Goal: Information Seeking & Learning: Learn about a topic

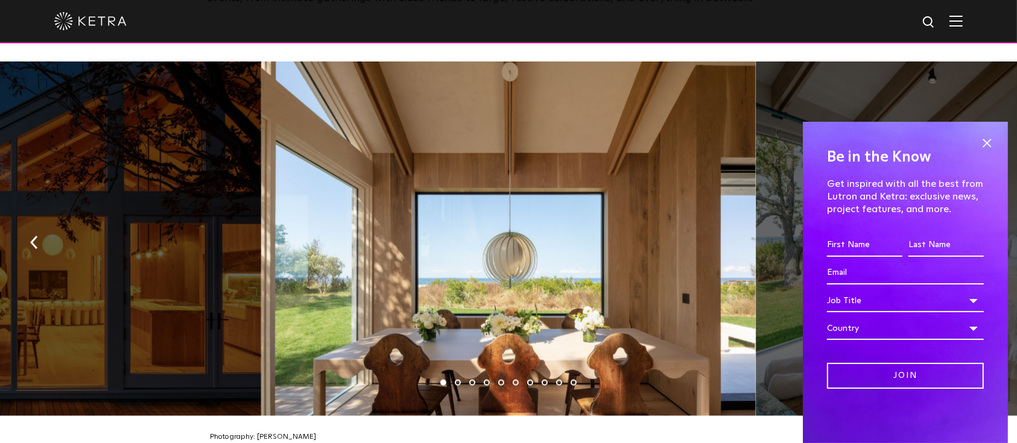
scroll to position [1768, 0]
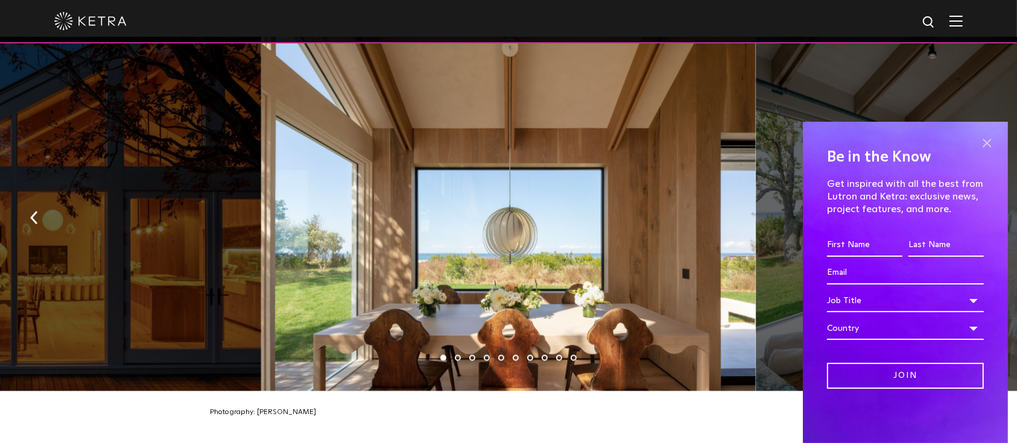
click at [986, 142] on span at bounding box center [986, 143] width 18 height 18
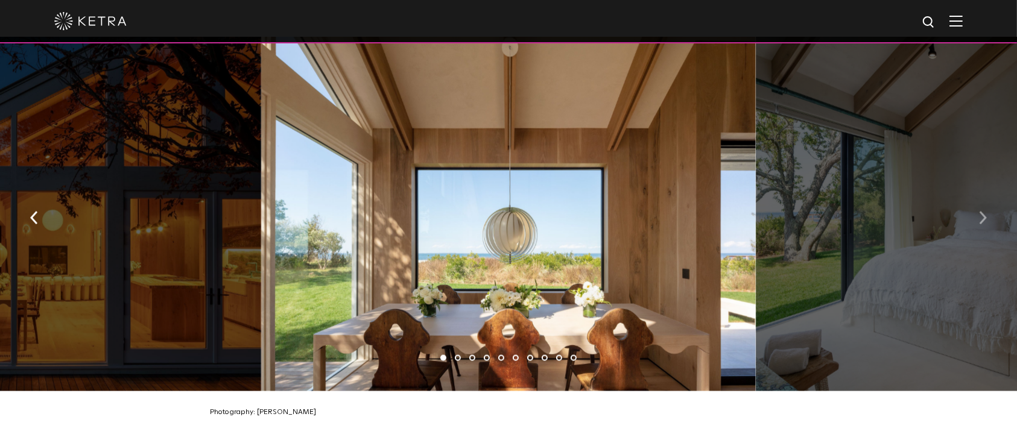
click at [982, 213] on img "button" at bounding box center [983, 218] width 8 height 13
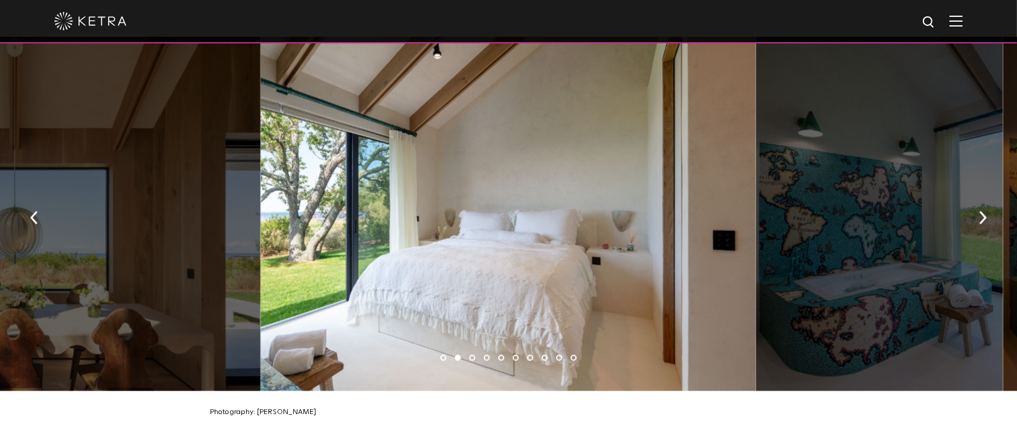
scroll to position [1688, 0]
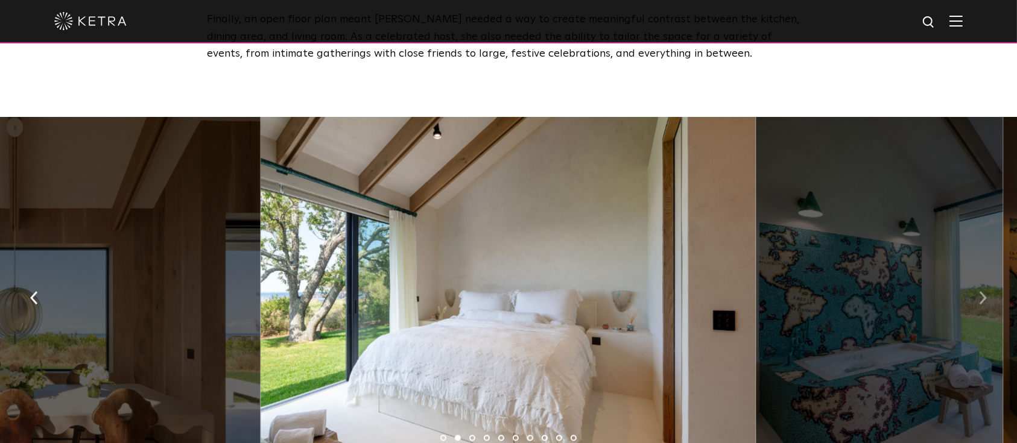
click at [985, 292] on img "button" at bounding box center [983, 298] width 8 height 13
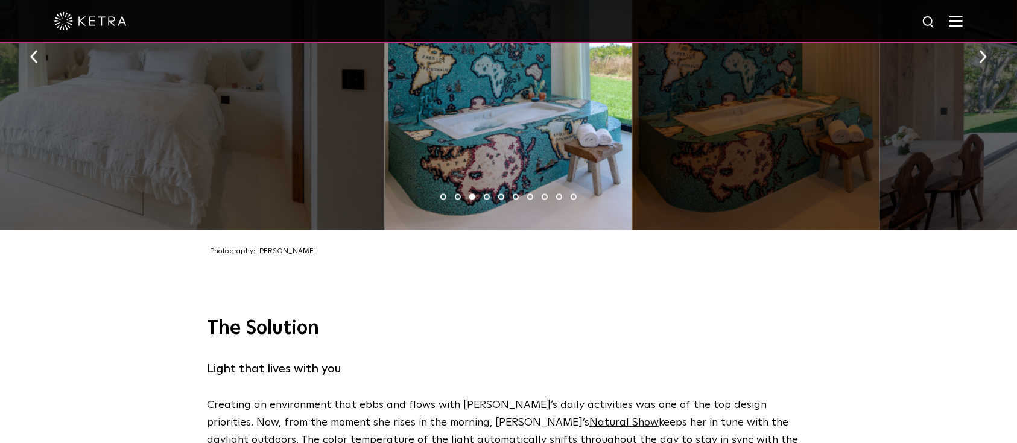
scroll to position [1849, 0]
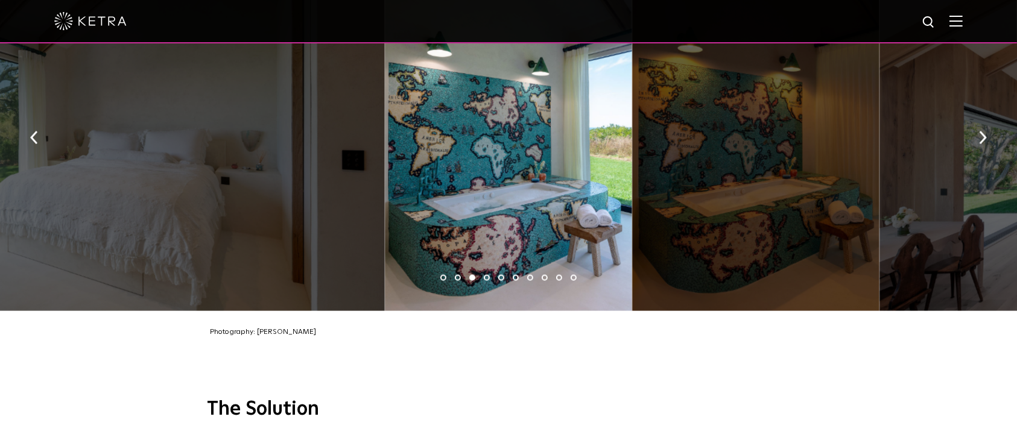
click at [128, 139] on div at bounding box center [137, 134] width 494 height 355
click at [29, 128] on button "button" at bounding box center [34, 137] width 26 height 42
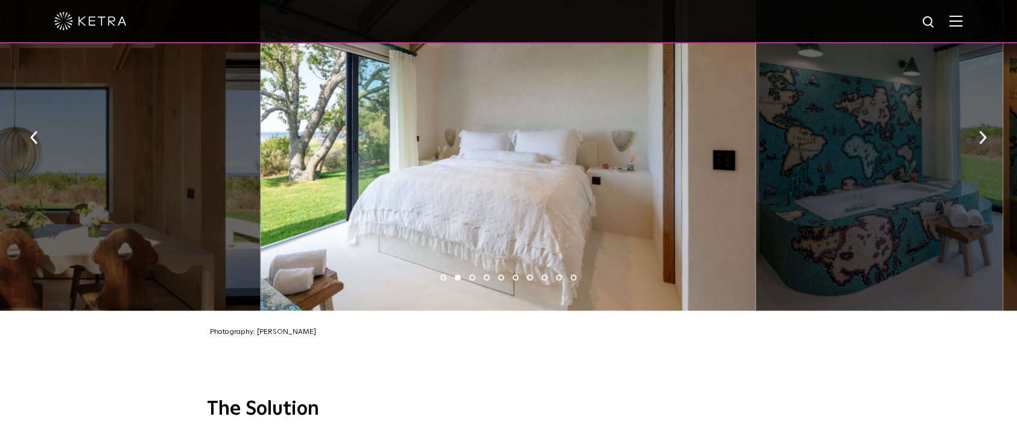
click at [619, 137] on div at bounding box center [507, 134] width 494 height 355
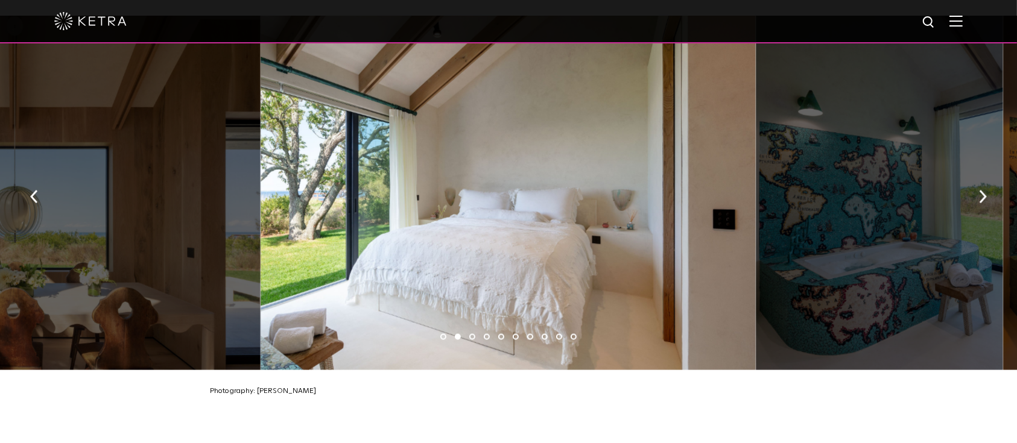
scroll to position [1768, 0]
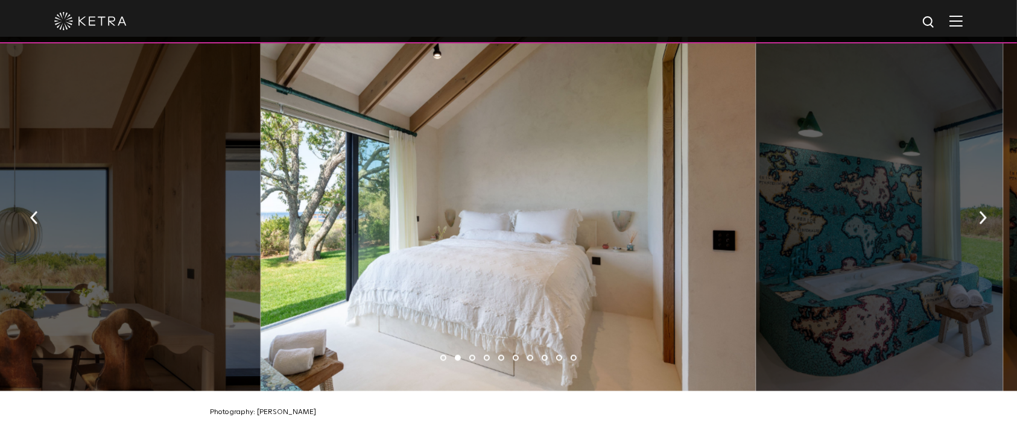
click at [610, 170] on div at bounding box center [507, 214] width 494 height 355
click at [605, 186] on div at bounding box center [507, 214] width 494 height 355
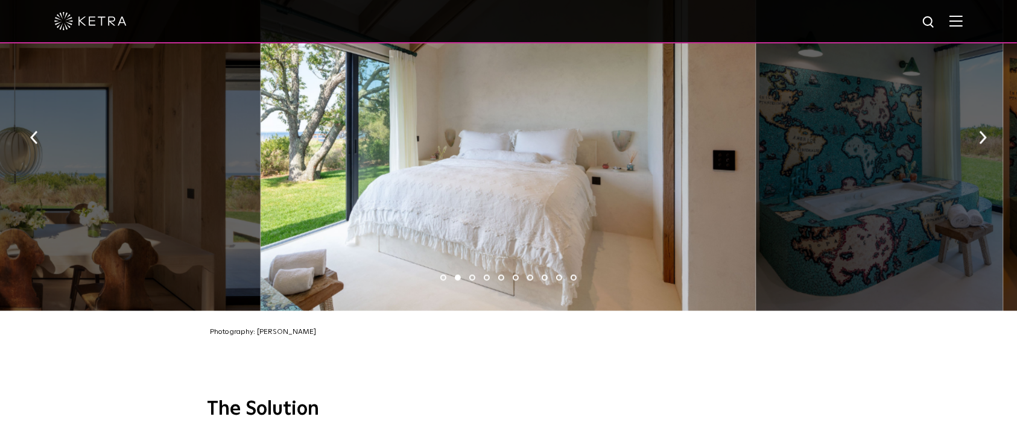
click at [605, 191] on div at bounding box center [507, 134] width 494 height 355
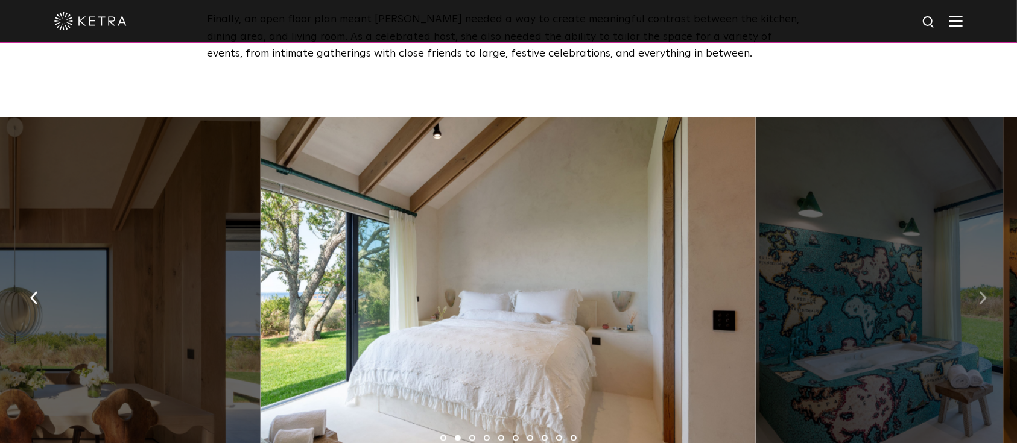
click at [989, 285] on button "button" at bounding box center [983, 298] width 26 height 42
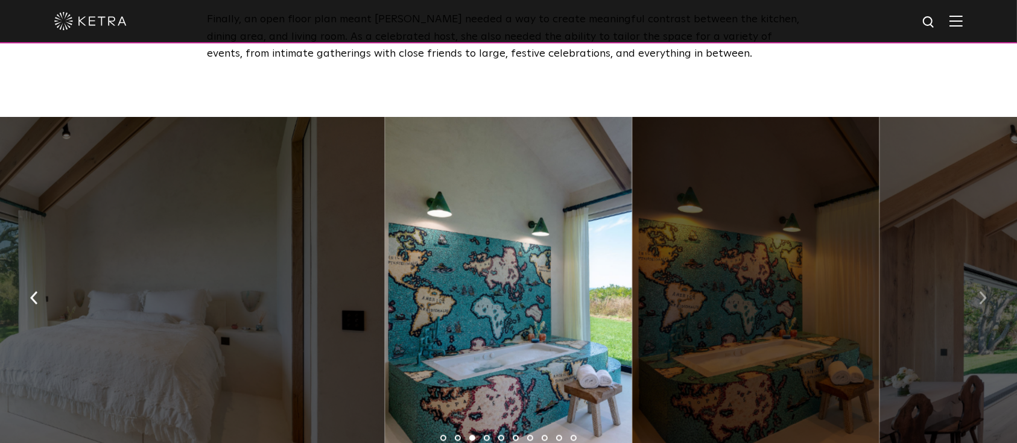
click at [989, 286] on button "button" at bounding box center [983, 298] width 26 height 42
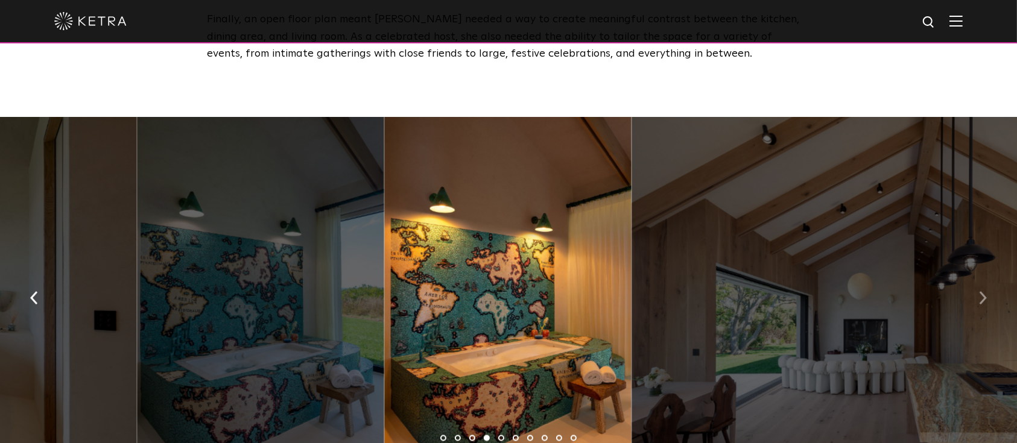
click at [989, 286] on button "button" at bounding box center [983, 298] width 26 height 42
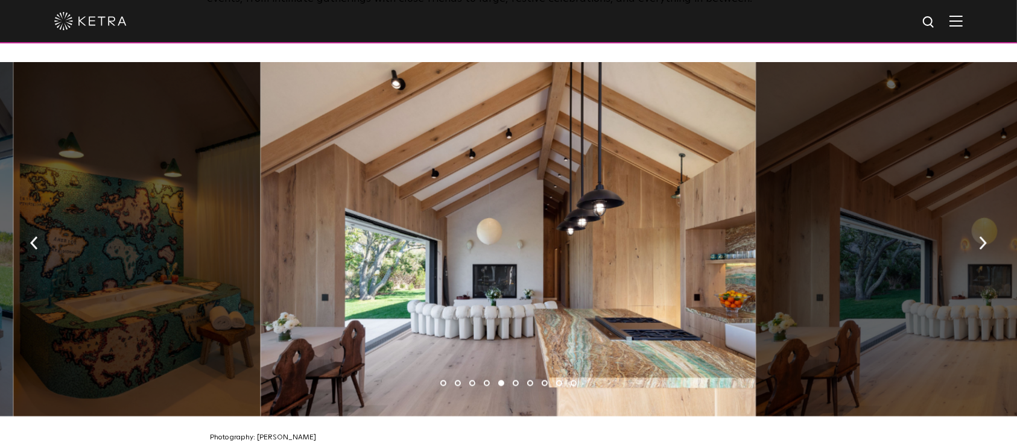
scroll to position [1768, 0]
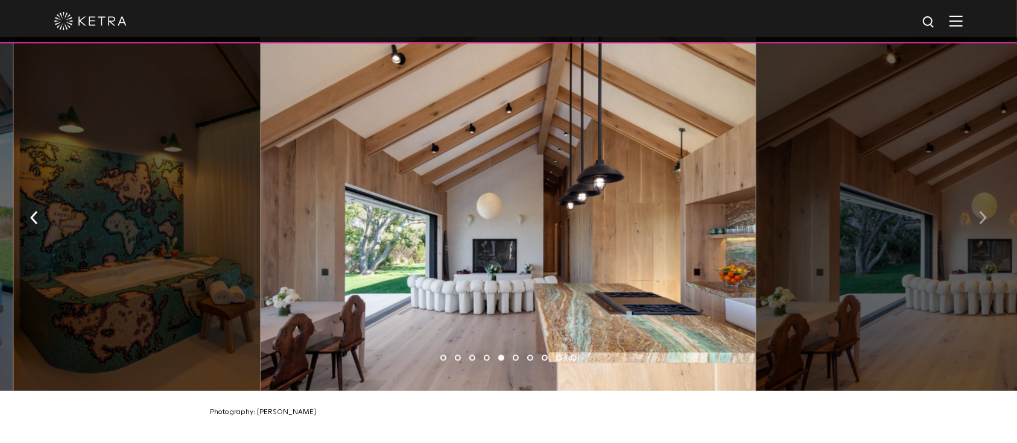
click at [988, 210] on button "button" at bounding box center [983, 218] width 26 height 42
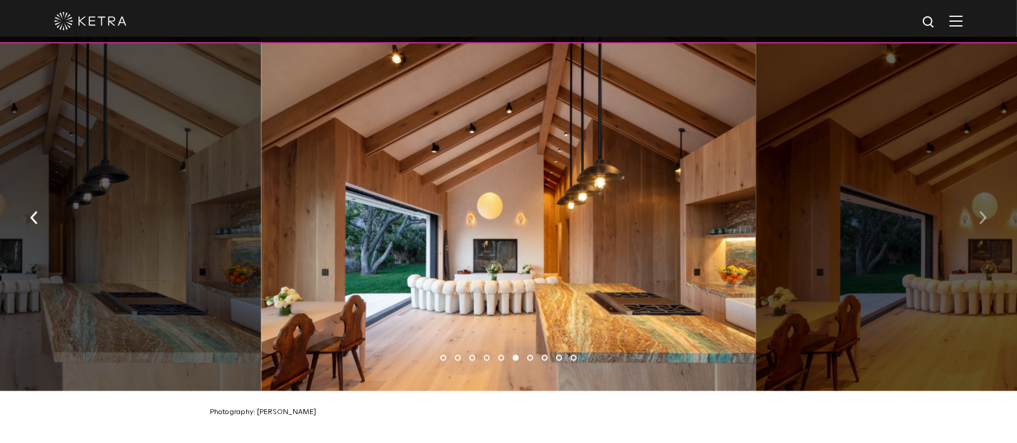
click at [974, 212] on button "button" at bounding box center [983, 218] width 26 height 42
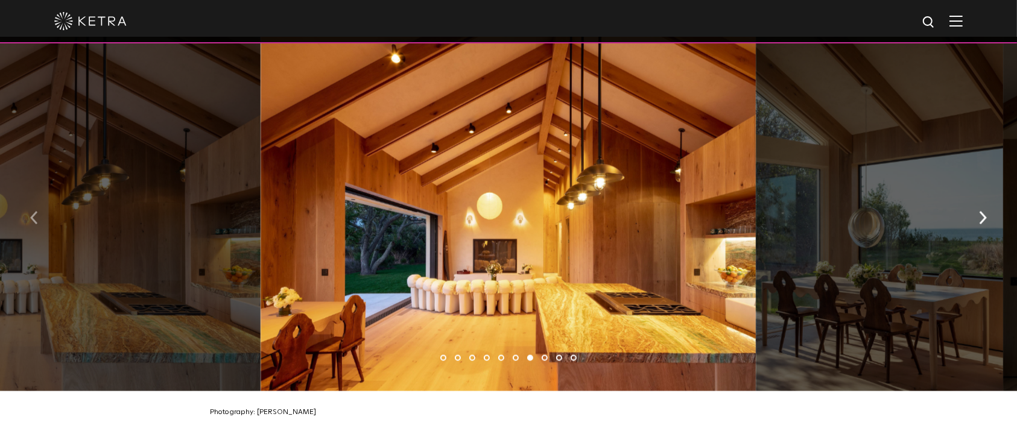
click at [40, 207] on button "button" at bounding box center [34, 218] width 26 height 42
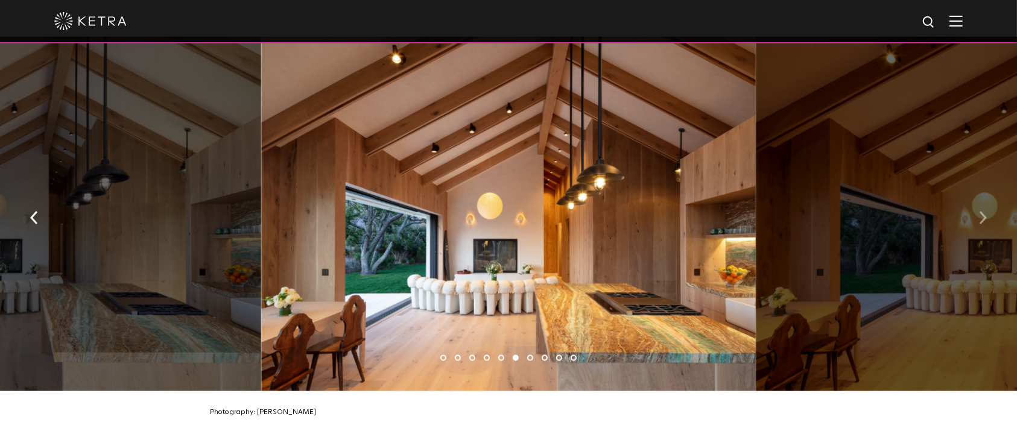
click at [983, 212] on img "button" at bounding box center [983, 218] width 8 height 13
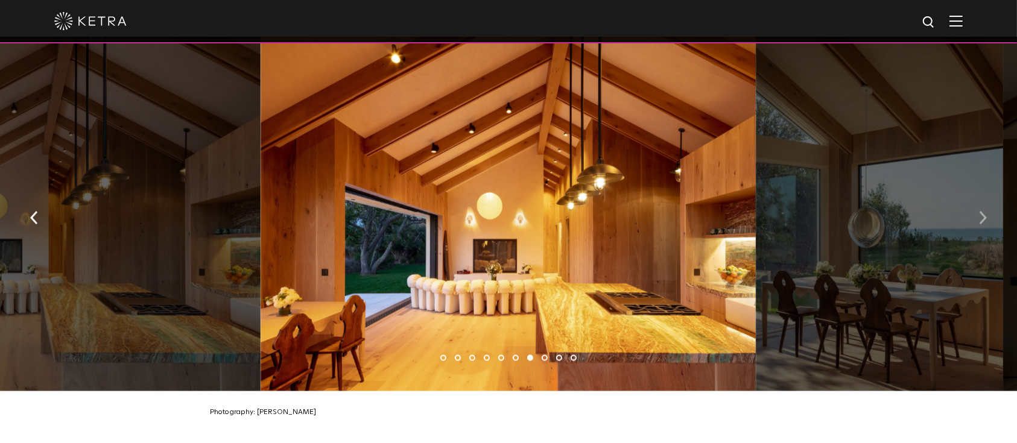
click at [983, 212] on img "button" at bounding box center [983, 218] width 8 height 13
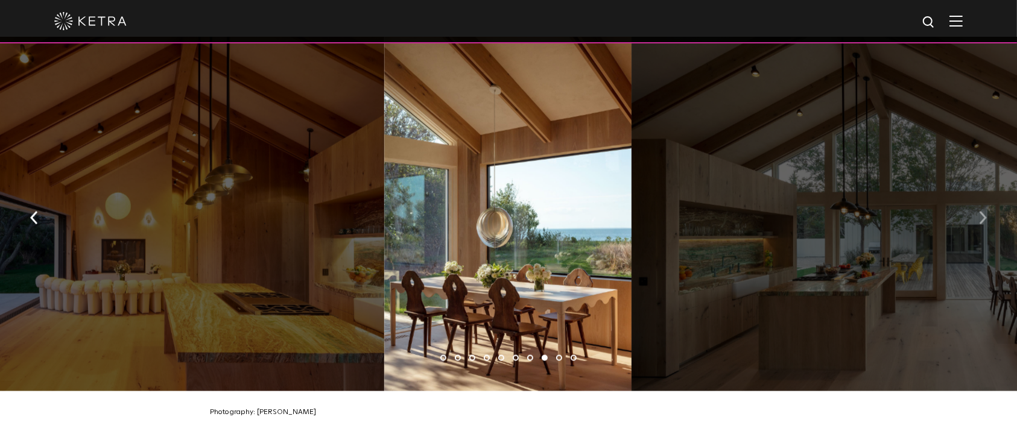
click at [983, 212] on img "button" at bounding box center [983, 218] width 8 height 13
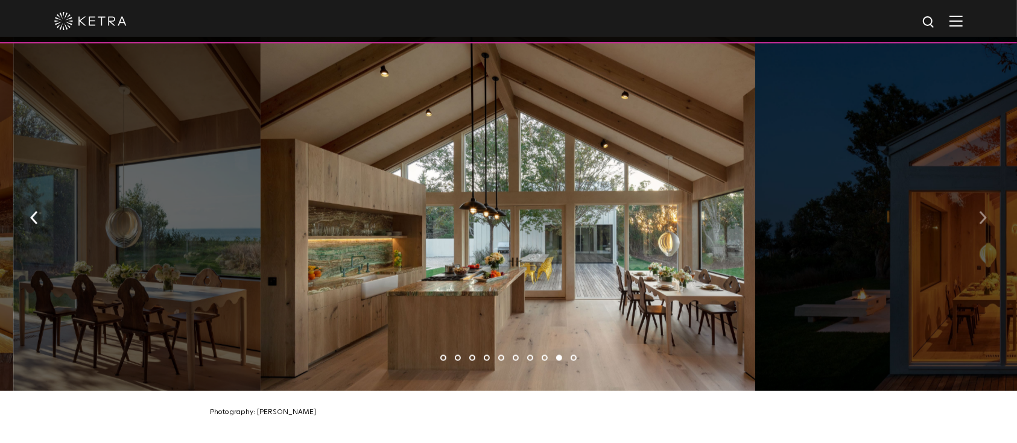
click at [983, 212] on img "button" at bounding box center [983, 218] width 8 height 13
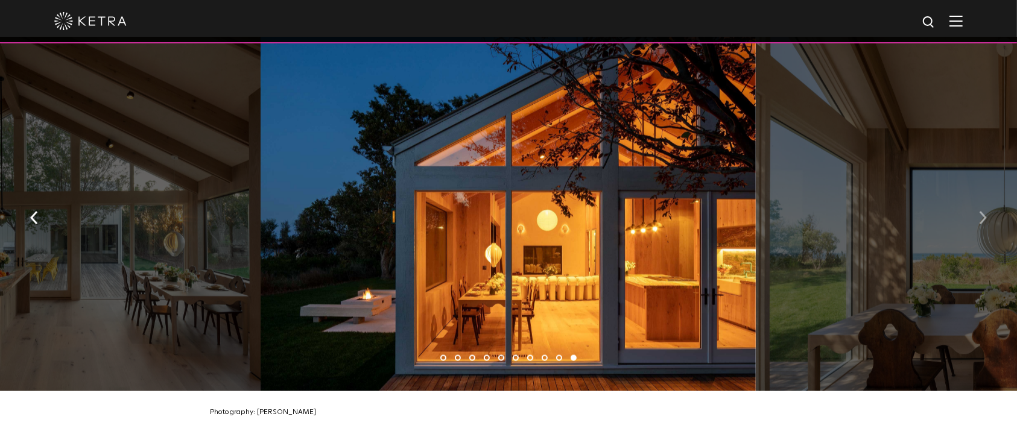
click at [983, 212] on img "button" at bounding box center [983, 218] width 8 height 13
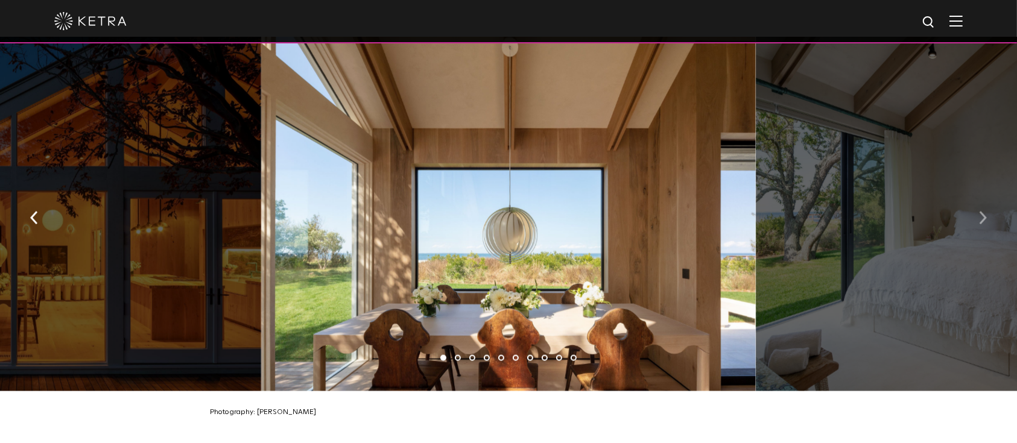
click at [983, 212] on img "button" at bounding box center [983, 218] width 8 height 13
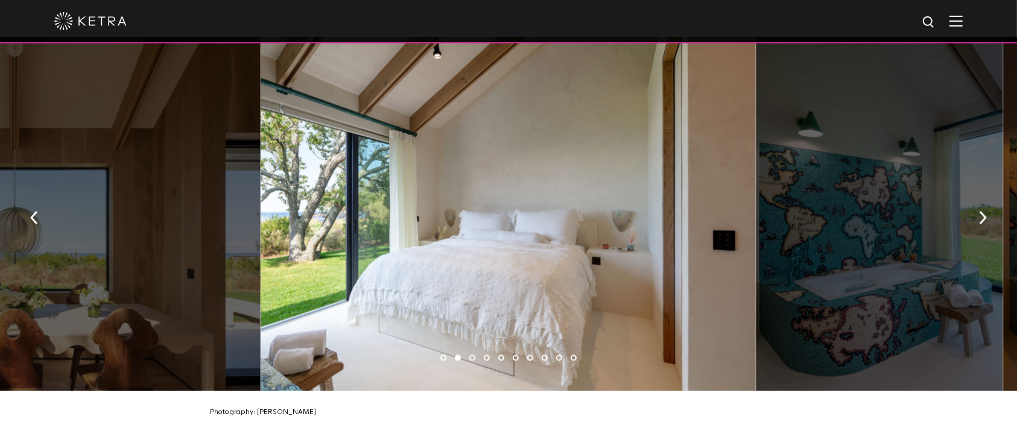
scroll to position [1688, 0]
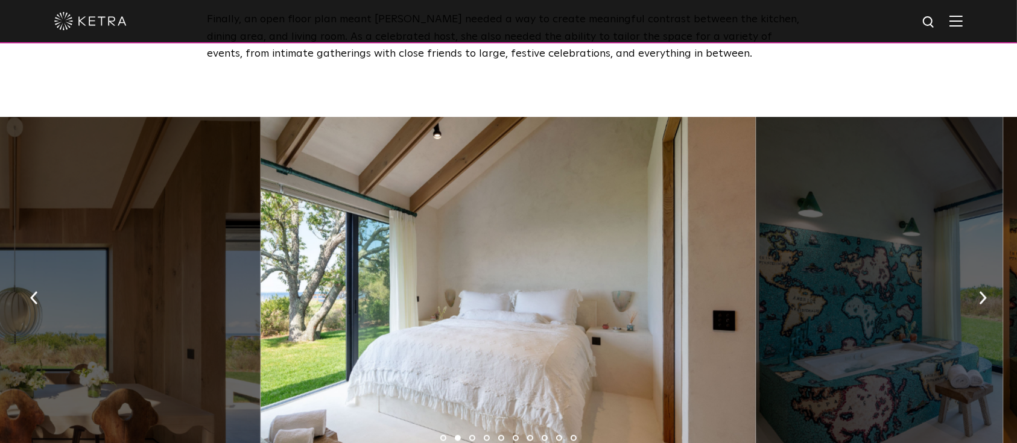
click at [448, 125] on div at bounding box center [507, 294] width 494 height 355
click at [982, 299] on button "button" at bounding box center [983, 298] width 26 height 42
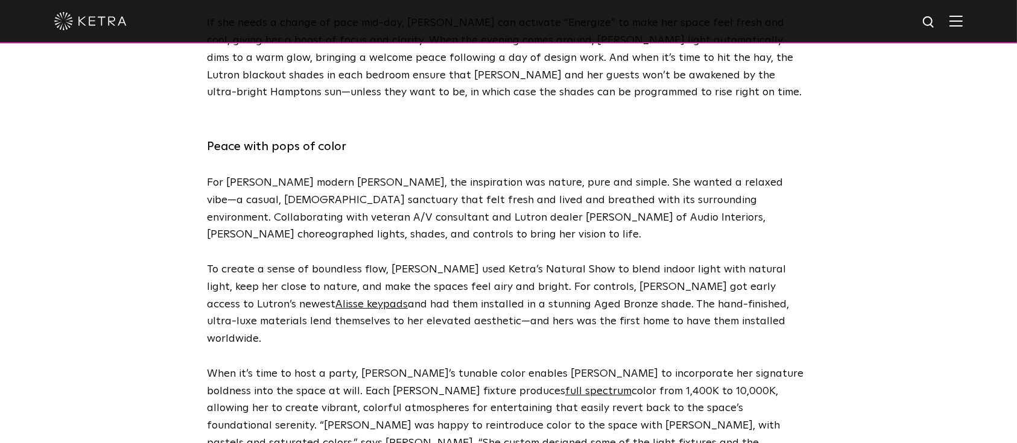
scroll to position [2492, 0]
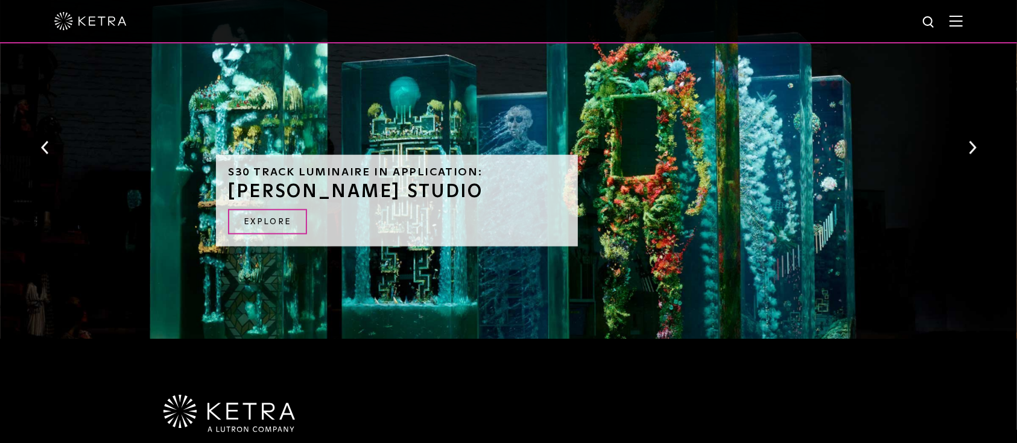
scroll to position [1125, 0]
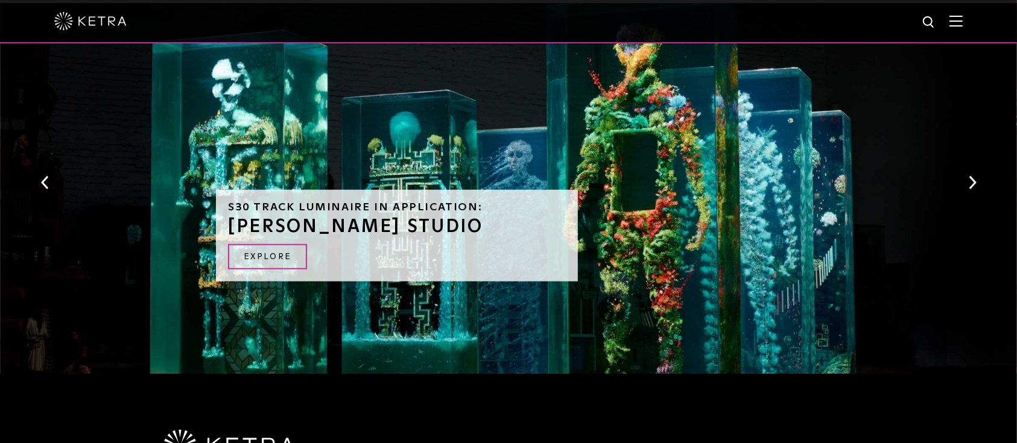
click at [977, 175] on button "Next" at bounding box center [972, 183] width 12 height 16
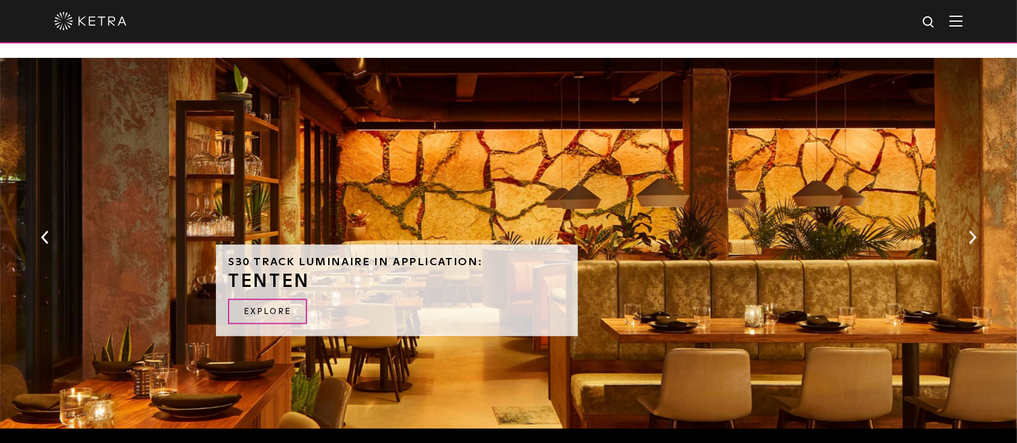
scroll to position [1045, 0]
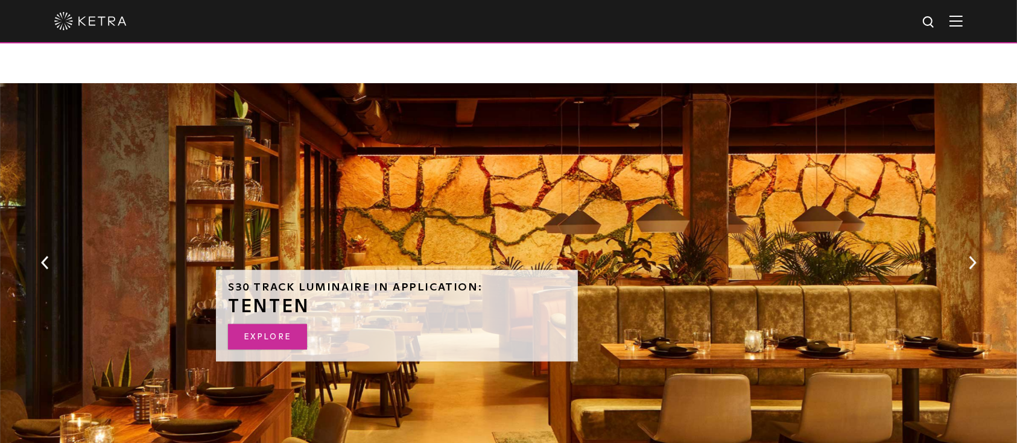
click at [294, 324] on link "Explore" at bounding box center [267, 337] width 79 height 26
click at [972, 255] on button "Next" at bounding box center [972, 263] width 12 height 16
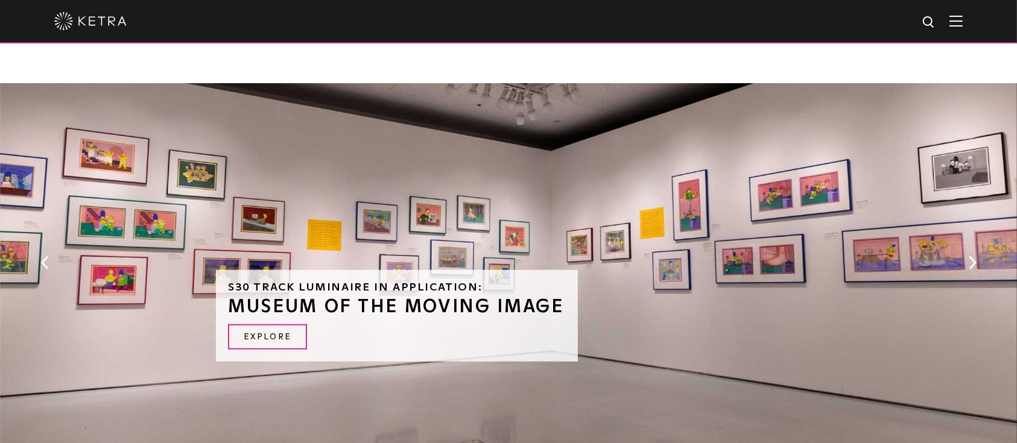
click at [972, 255] on button "Next" at bounding box center [972, 263] width 12 height 16
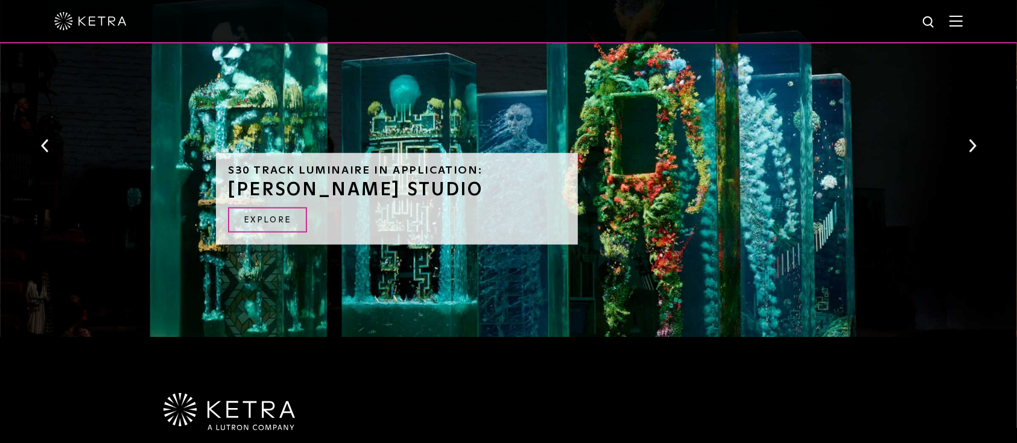
scroll to position [1206, 0]
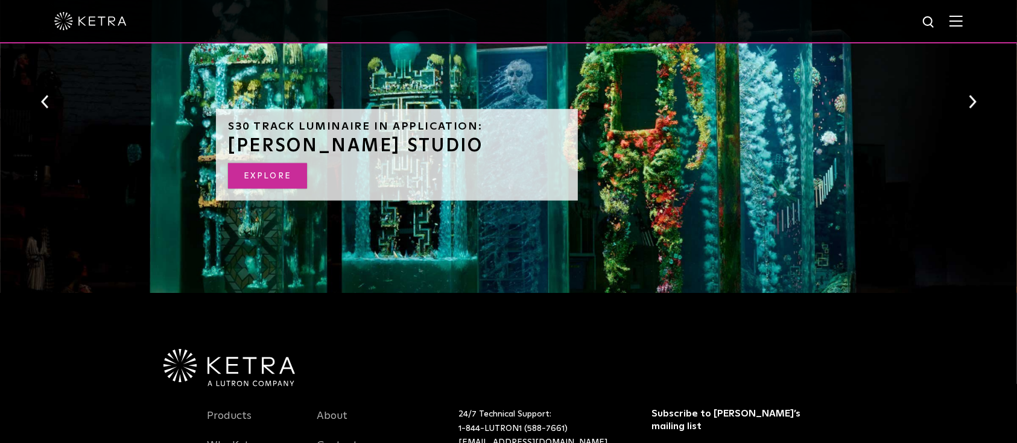
click at [254, 163] on link "EXPLORE" at bounding box center [267, 176] width 79 height 26
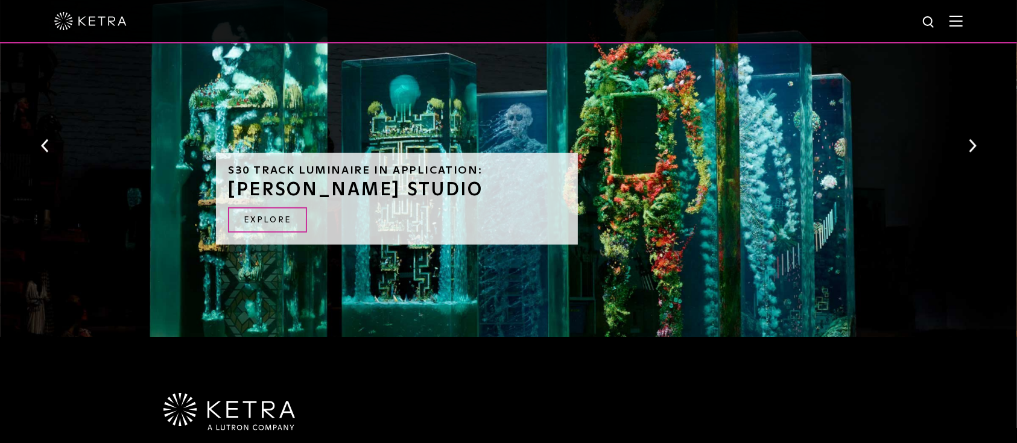
scroll to position [1125, 0]
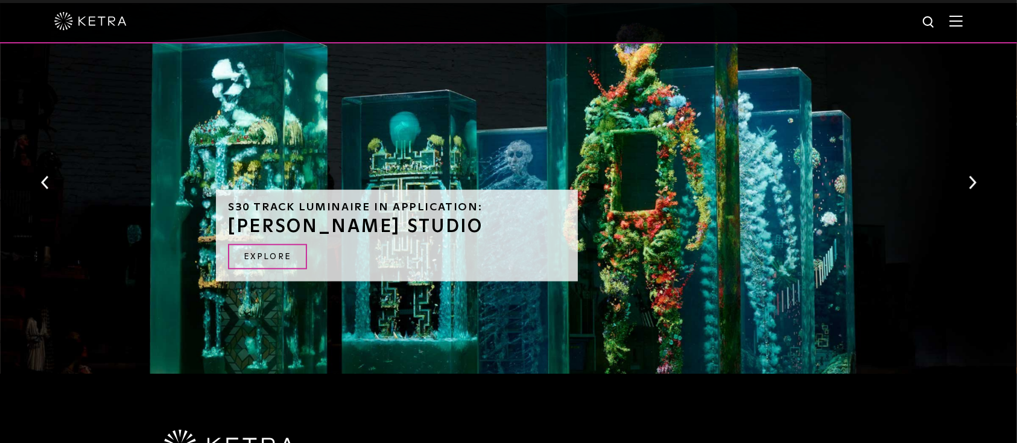
click at [964, 154] on div "S30 Track Luminaire in Application: DUSTIN YELLIN STUDIO EXPLORE" at bounding box center [508, 191] width 1017 height 377
click at [965, 156] on div "S30 Track Luminaire in Application: DUSTIN YELLIN STUDIO EXPLORE" at bounding box center [508, 191] width 1017 height 377
click at [974, 175] on button "Next" at bounding box center [972, 183] width 12 height 16
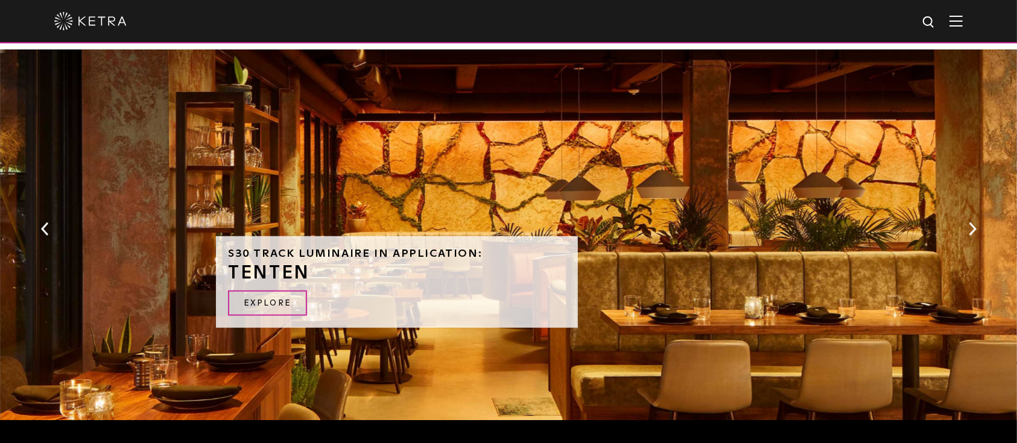
scroll to position [1045, 0]
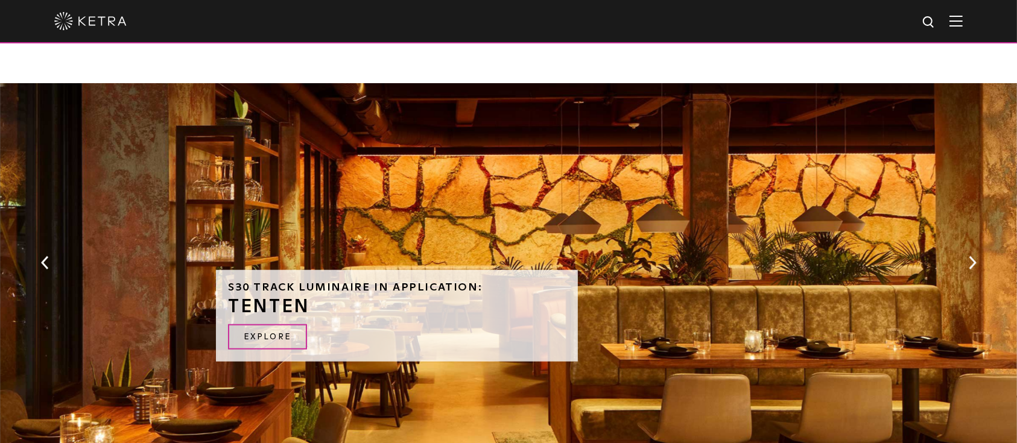
click at [981, 241] on div "S30 Track Luminaire in Application: TENTEN Explore" at bounding box center [508, 271] width 1017 height 377
click at [977, 255] on button "Next" at bounding box center [972, 263] width 12 height 16
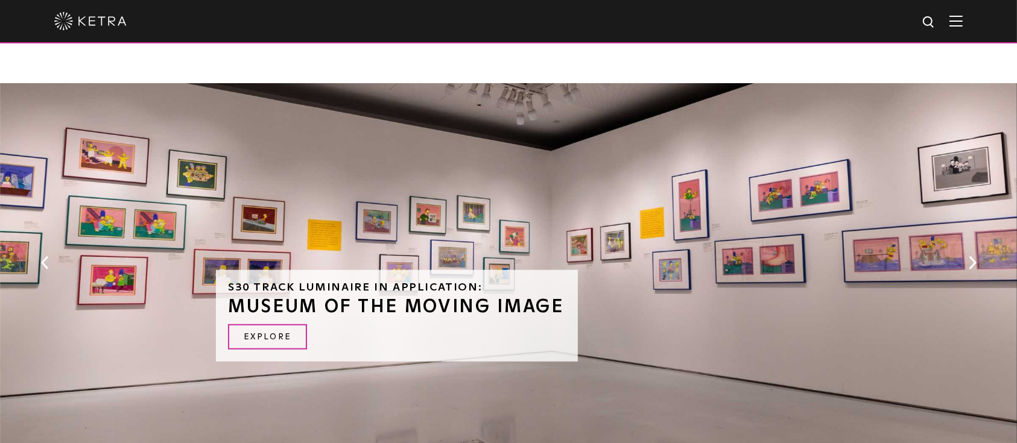
click at [970, 255] on button "Next" at bounding box center [972, 263] width 12 height 16
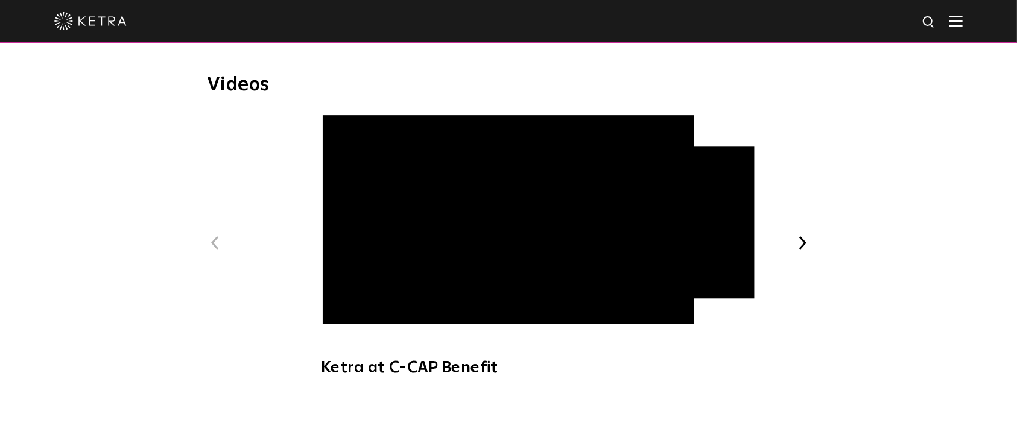
scroll to position [643, 0]
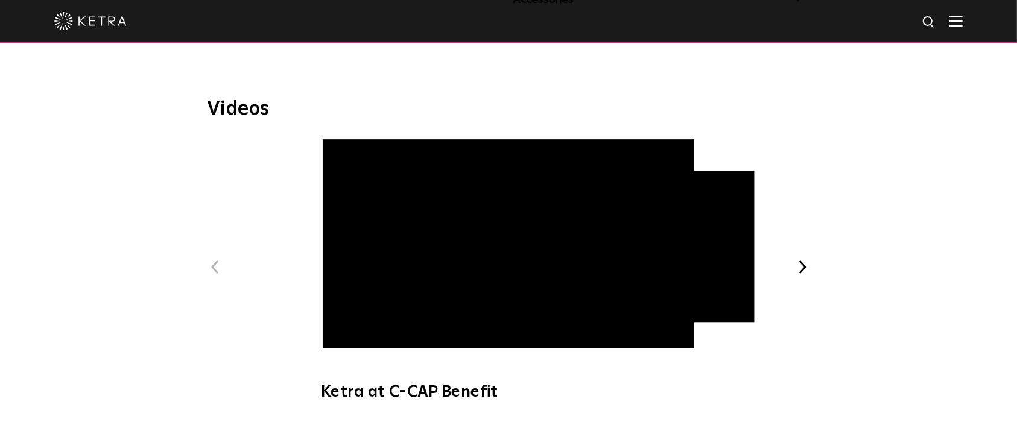
click at [801, 259] on button "Next" at bounding box center [802, 267] width 16 height 16
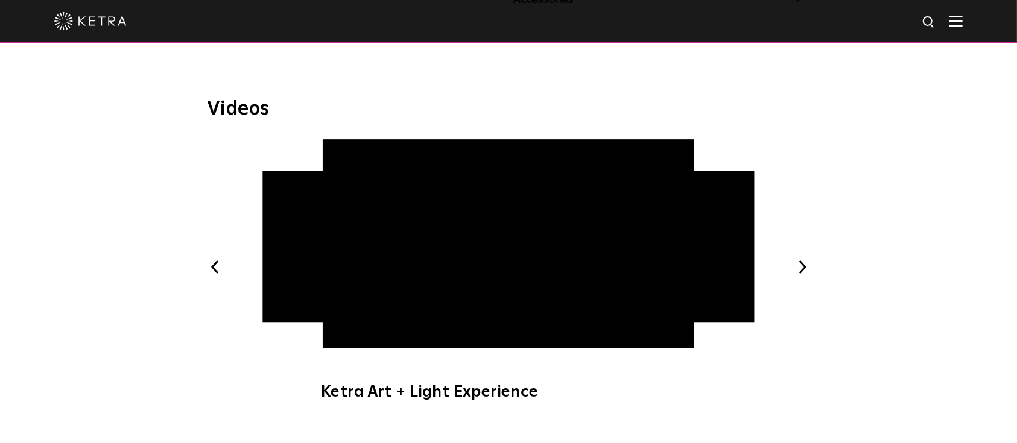
click at [801, 259] on button "Next" at bounding box center [802, 267] width 16 height 16
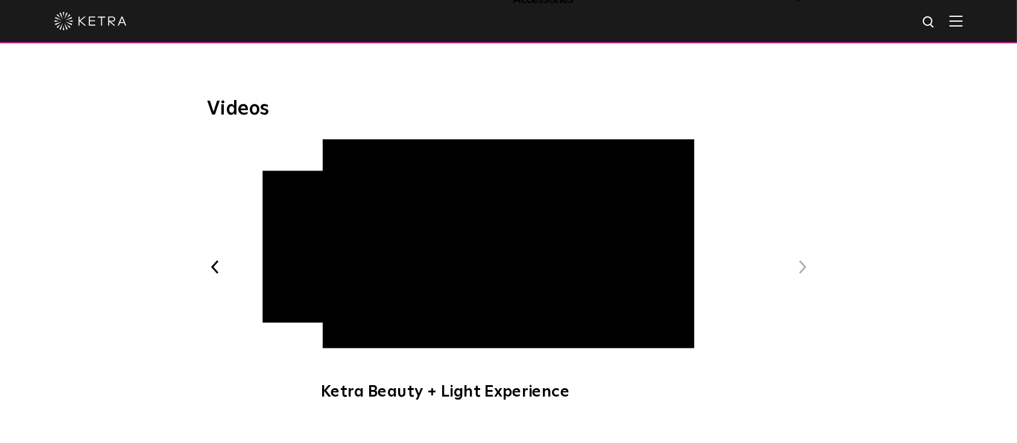
click at [801, 259] on button "Next" at bounding box center [802, 267] width 16 height 16
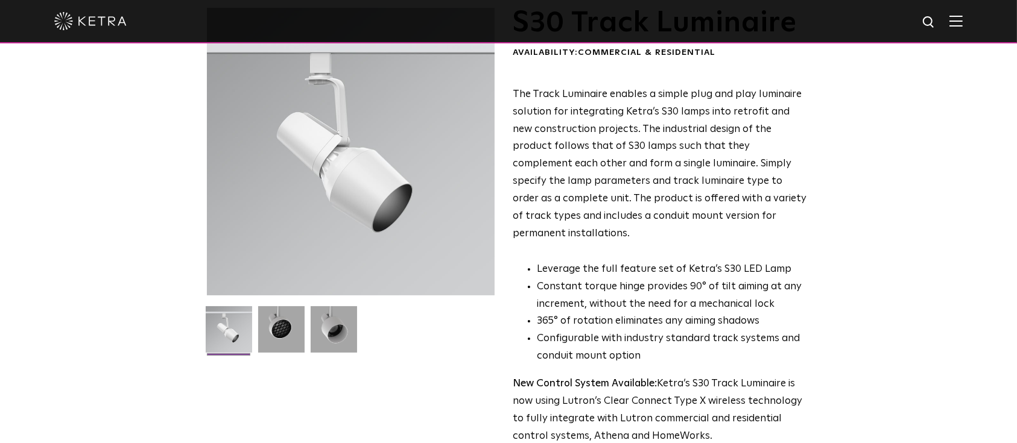
scroll to position [0, 0]
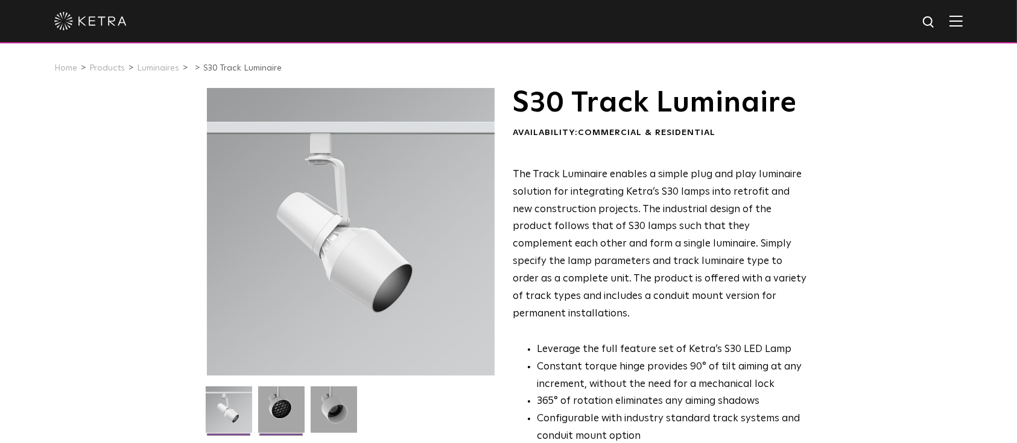
click at [296, 395] on img at bounding box center [281, 413] width 46 height 55
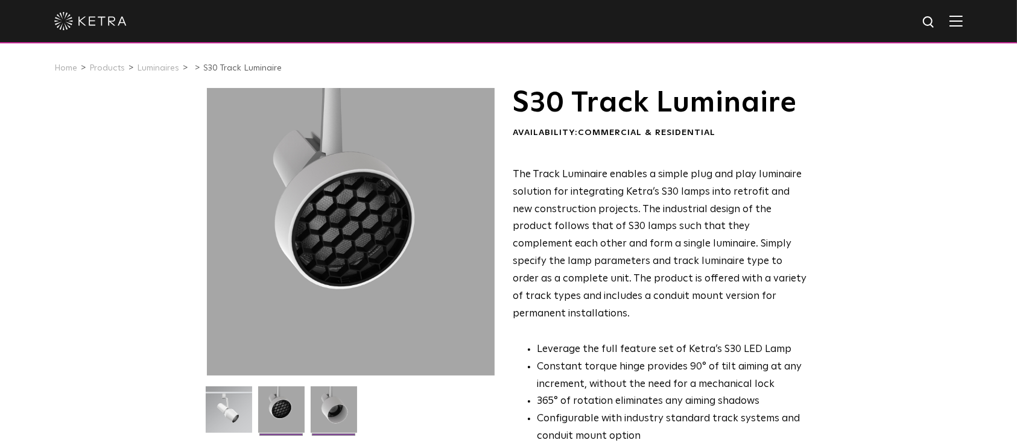
drag, startPoint x: 386, startPoint y: 188, endPoint x: 323, endPoint y: 406, distance: 226.5
click at [323, 406] on img at bounding box center [334, 413] width 46 height 55
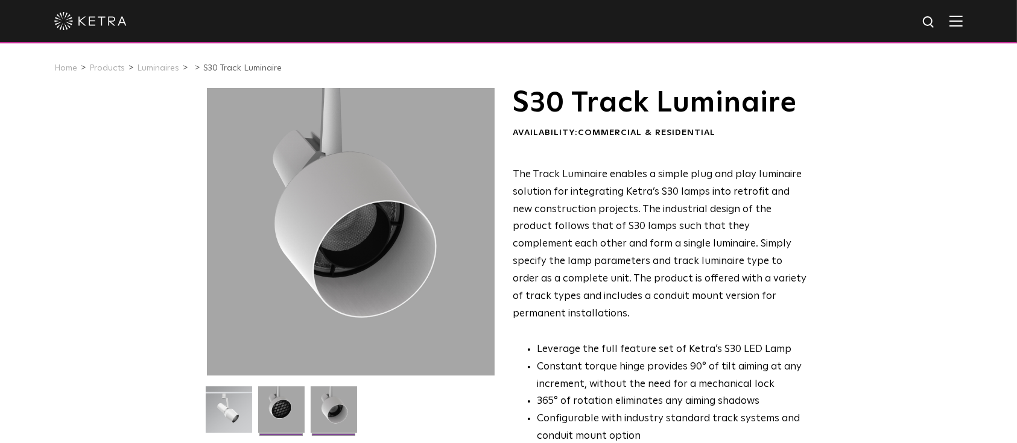
click at [285, 416] on img at bounding box center [281, 413] width 46 height 55
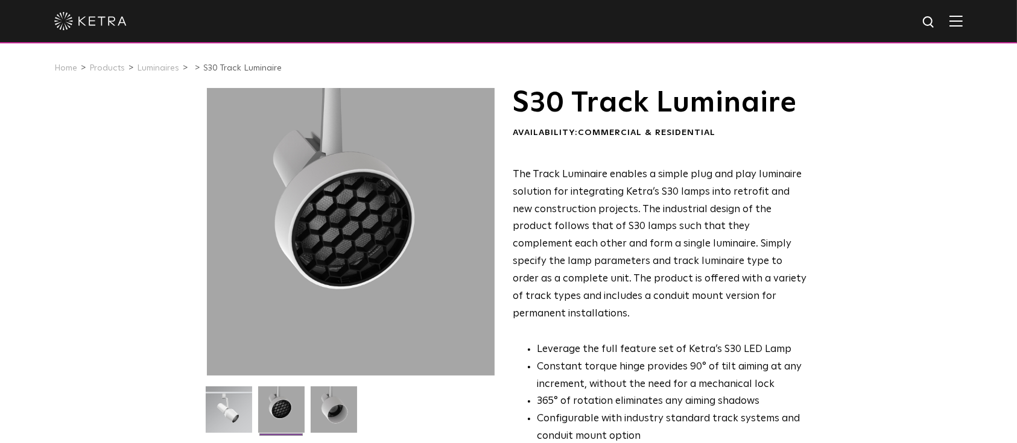
click at [531, 193] on span "The Track Luminaire enables a simple plug and play luminaire solution for integ…" at bounding box center [659, 244] width 294 height 150
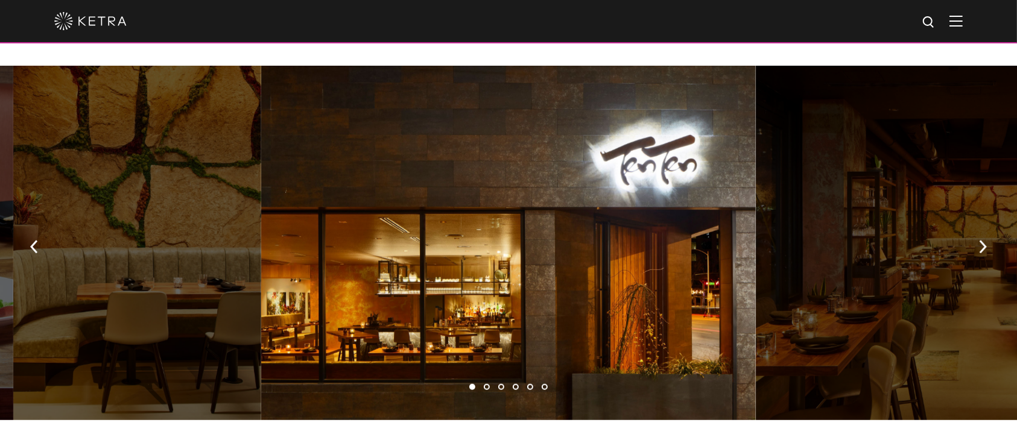
scroll to position [804, 0]
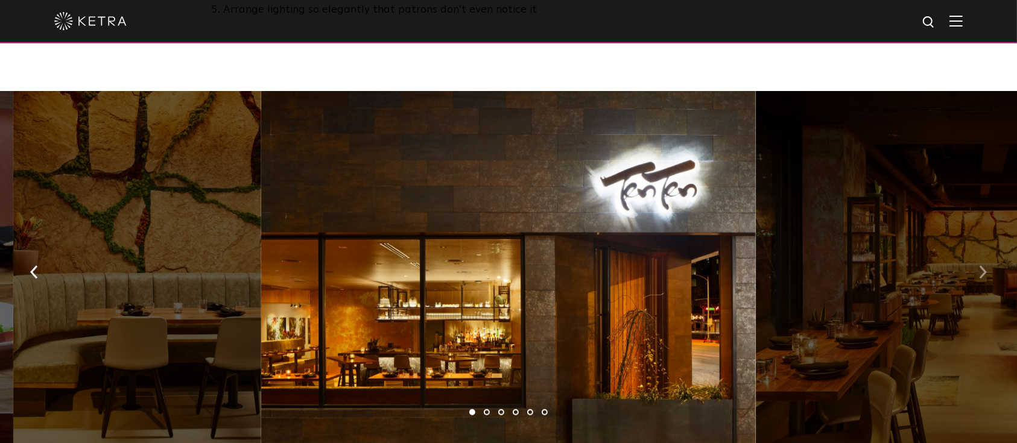
click at [982, 273] on button "button" at bounding box center [983, 272] width 26 height 42
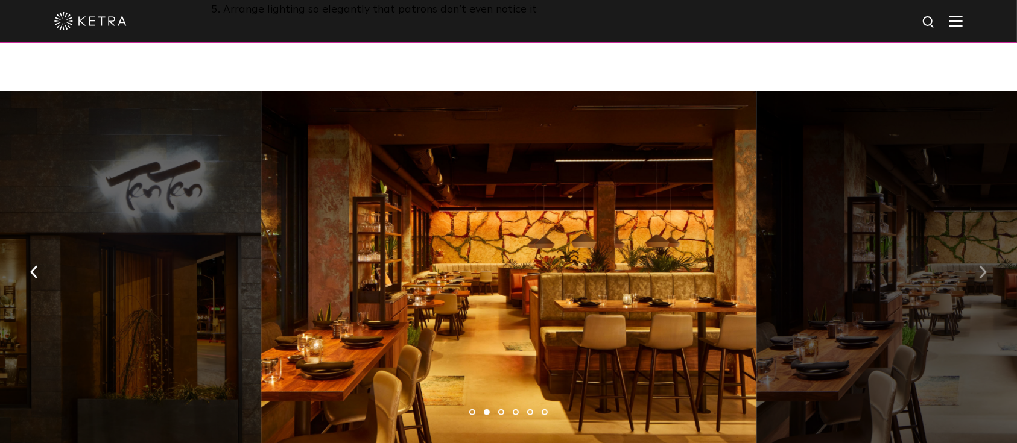
click at [982, 273] on button "button" at bounding box center [983, 272] width 26 height 42
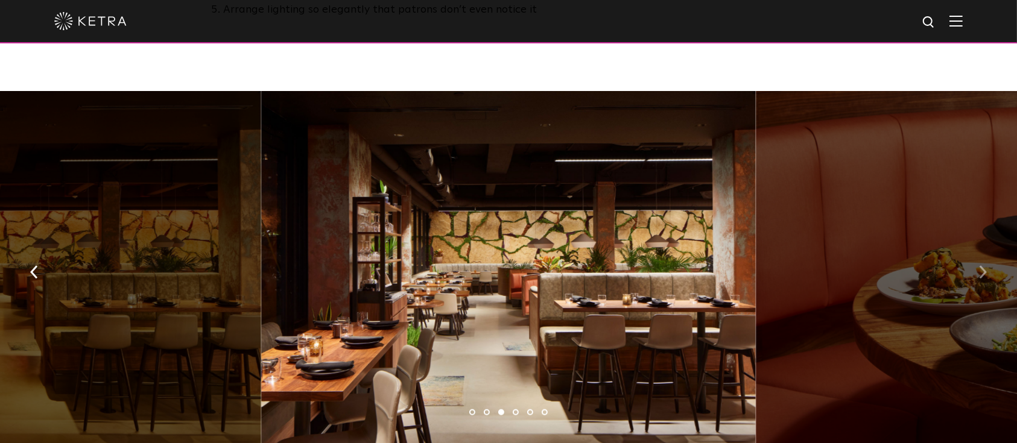
click at [982, 273] on button "button" at bounding box center [983, 272] width 26 height 42
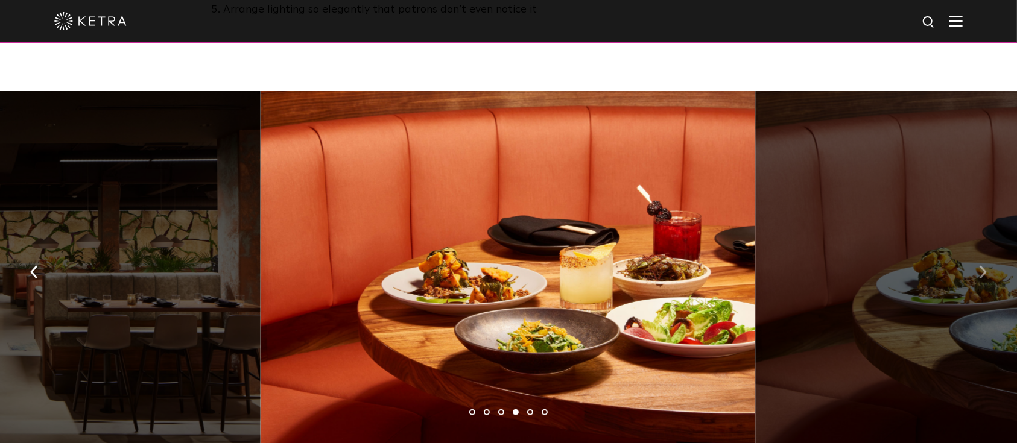
click at [982, 273] on button "button" at bounding box center [983, 272] width 26 height 42
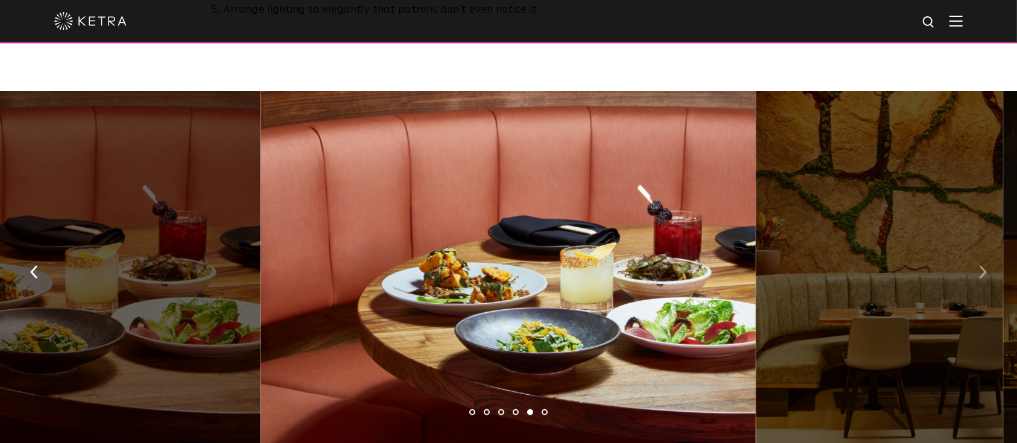
click at [982, 273] on button "button" at bounding box center [983, 272] width 26 height 42
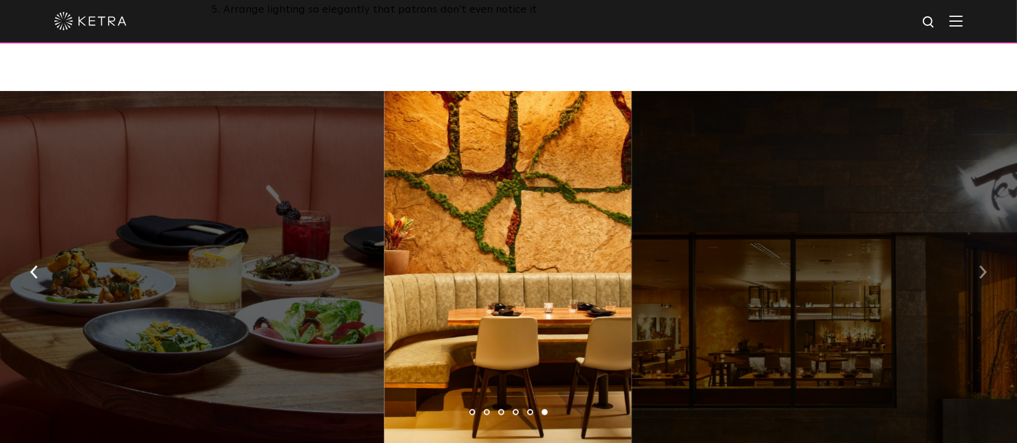
click at [982, 273] on button "button" at bounding box center [983, 272] width 26 height 42
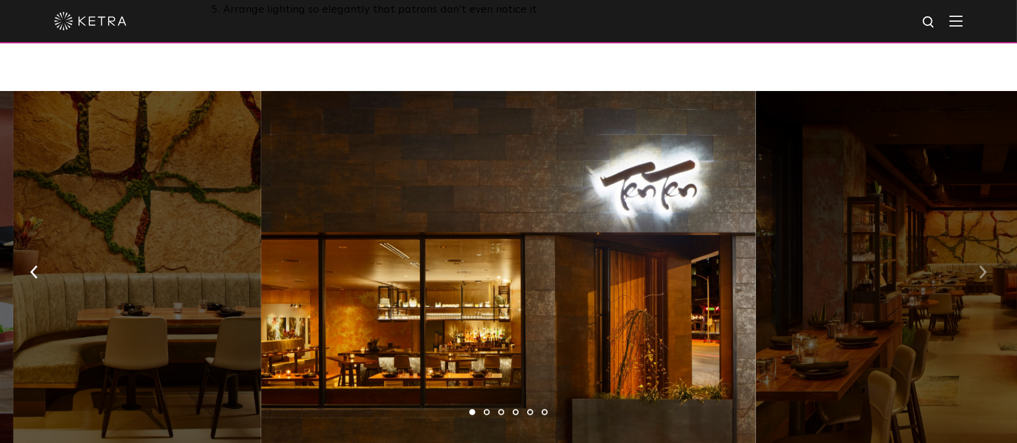
click at [982, 273] on button "button" at bounding box center [983, 272] width 26 height 42
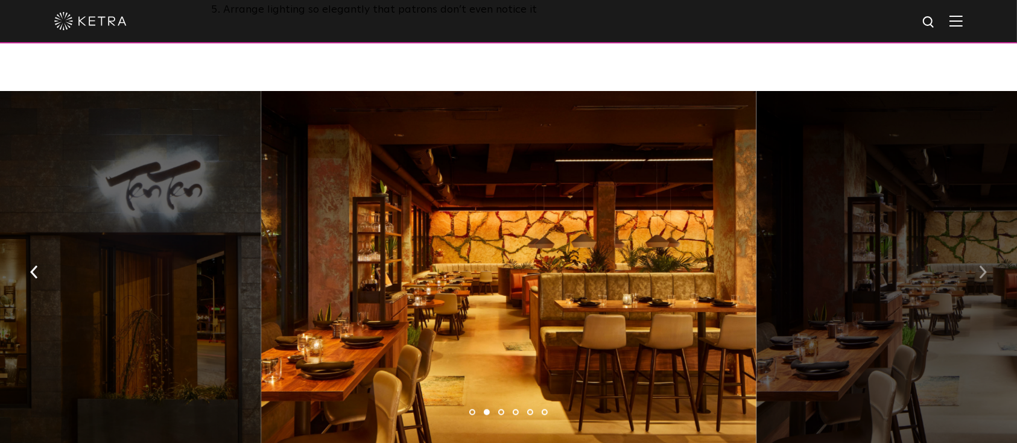
click at [982, 273] on button "button" at bounding box center [983, 272] width 26 height 42
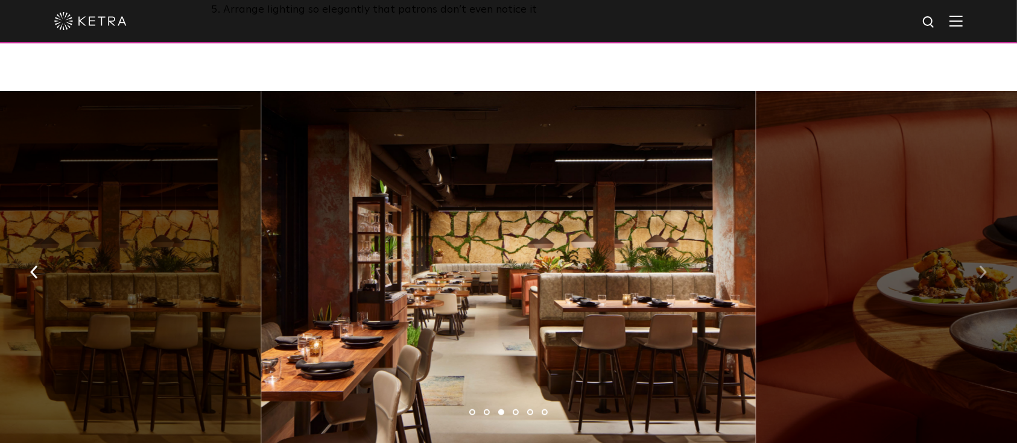
click at [982, 273] on button "button" at bounding box center [983, 272] width 26 height 42
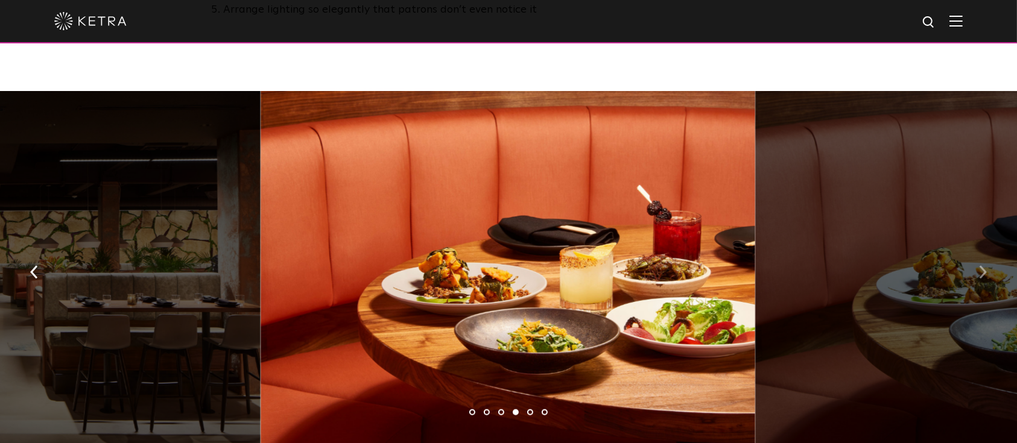
click at [982, 273] on button "button" at bounding box center [983, 272] width 26 height 42
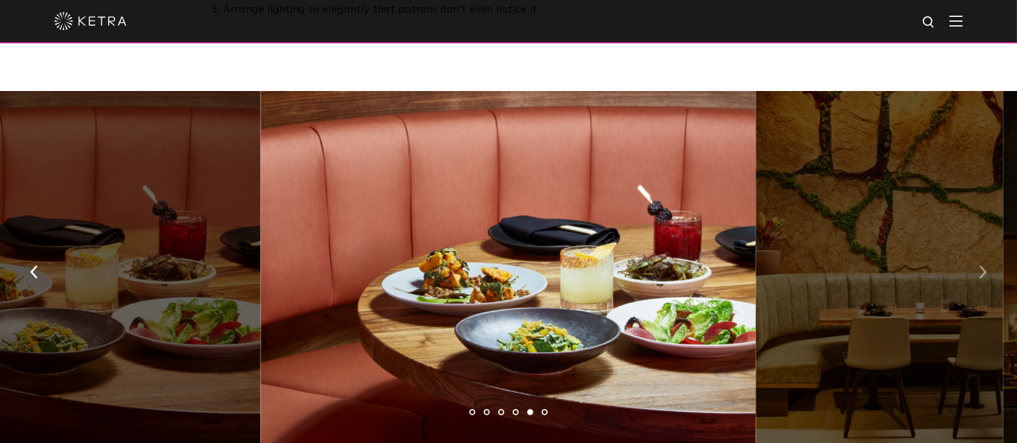
click at [982, 273] on button "button" at bounding box center [983, 272] width 26 height 42
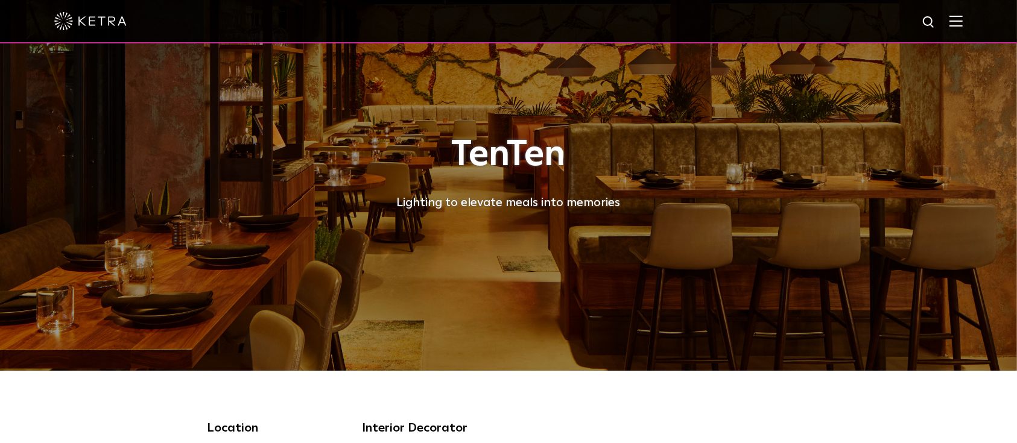
scroll to position [0, 0]
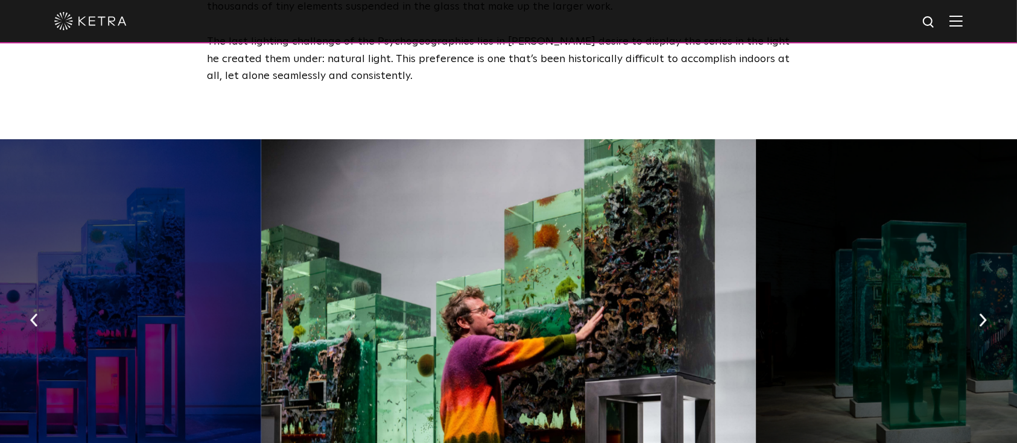
scroll to position [1768, 0]
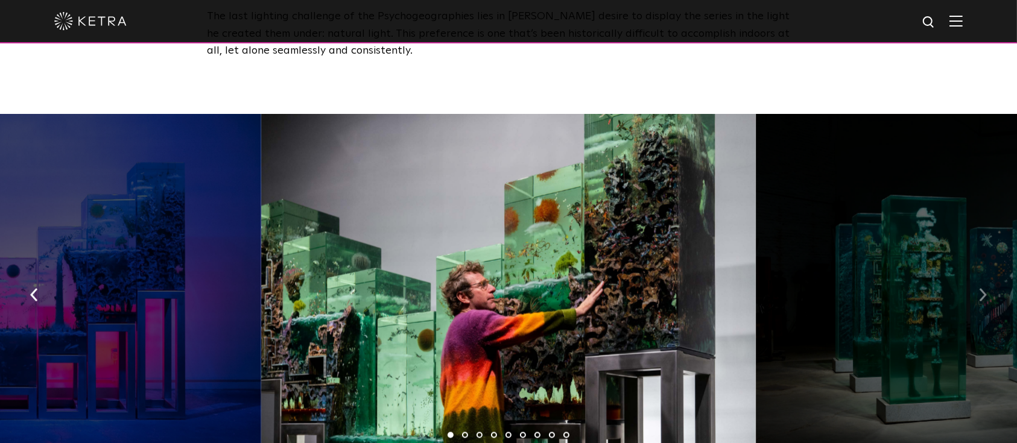
click at [982, 278] on button "button" at bounding box center [983, 295] width 26 height 42
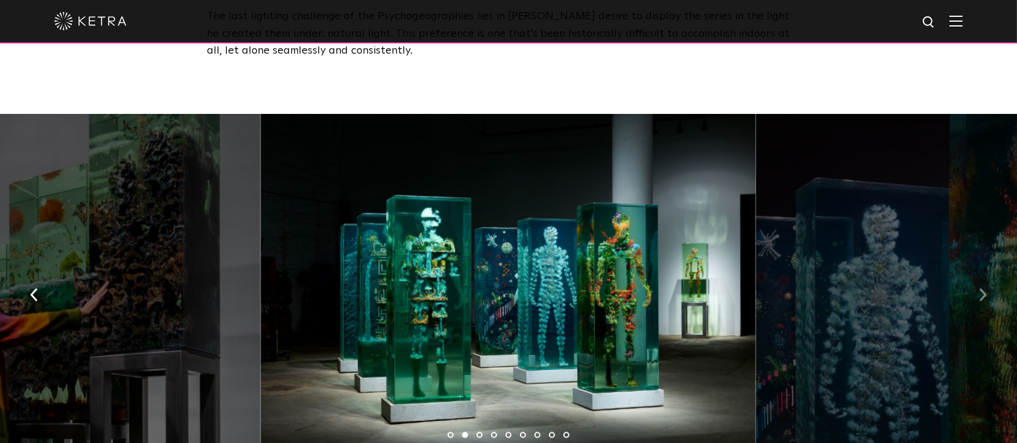
click at [982, 289] on img "button" at bounding box center [983, 295] width 8 height 13
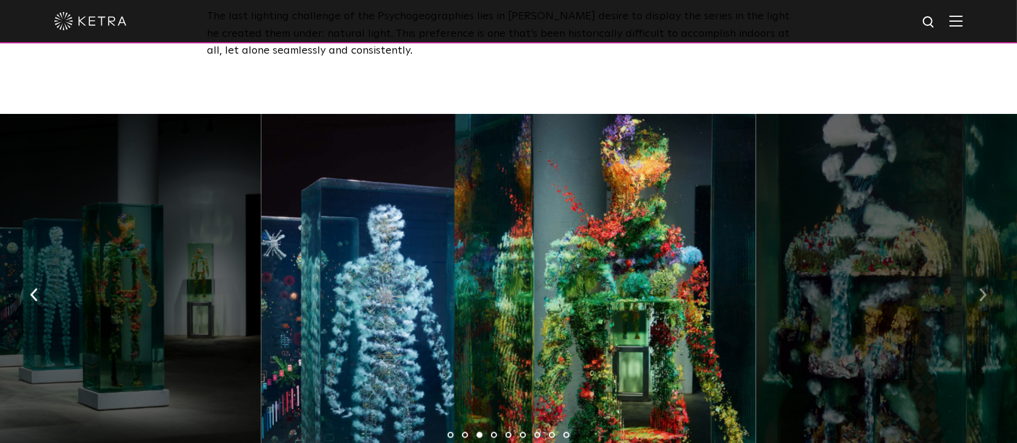
click at [982, 289] on img "button" at bounding box center [983, 295] width 8 height 13
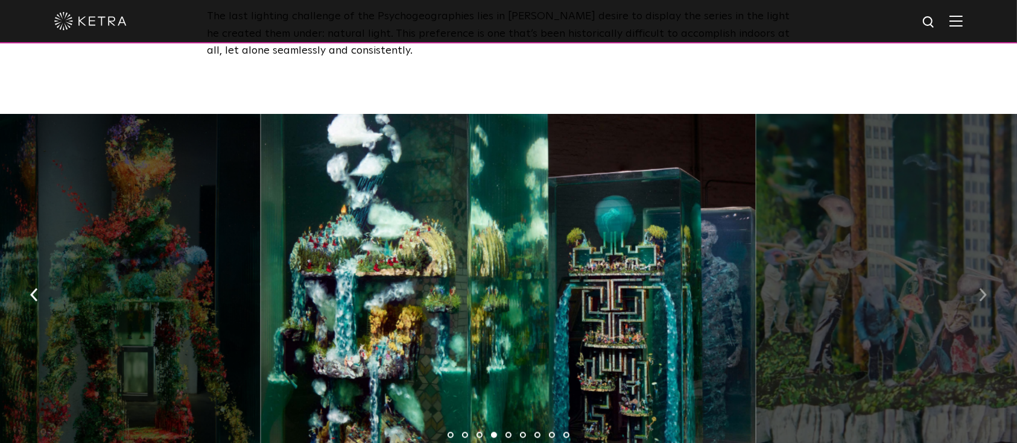
click at [982, 289] on img "button" at bounding box center [983, 295] width 8 height 13
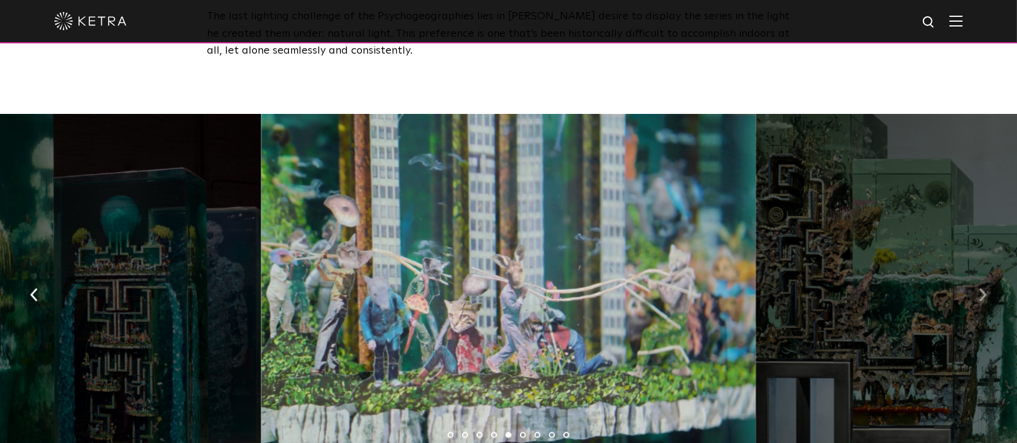
click at [982, 289] on img "button" at bounding box center [983, 295] width 8 height 13
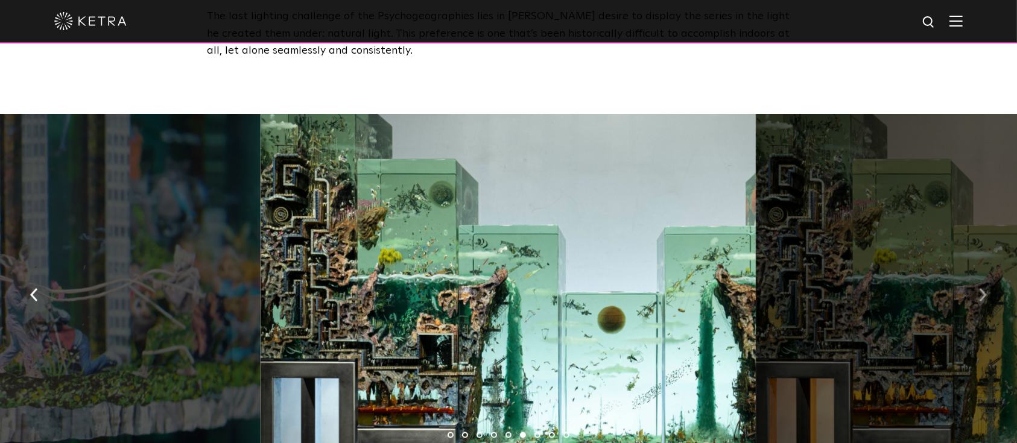
click at [979, 274] on button "button" at bounding box center [983, 295] width 26 height 42
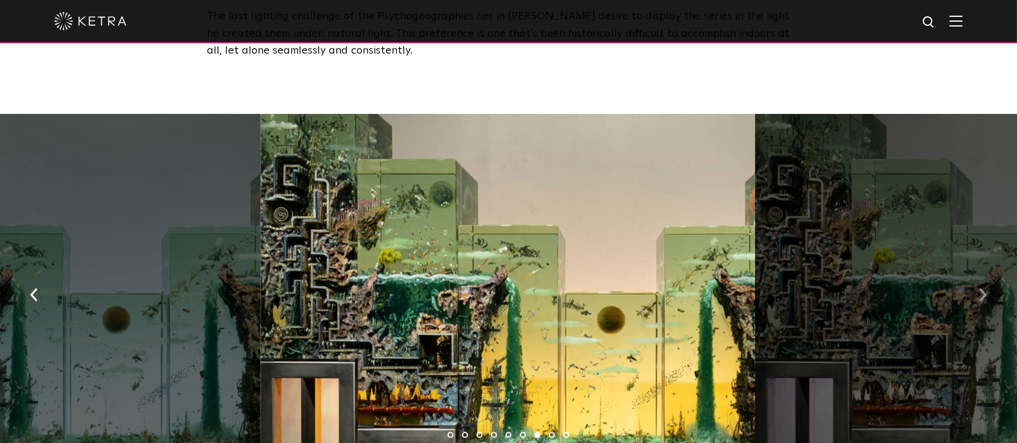
click at [979, 289] on img "button" at bounding box center [983, 295] width 8 height 13
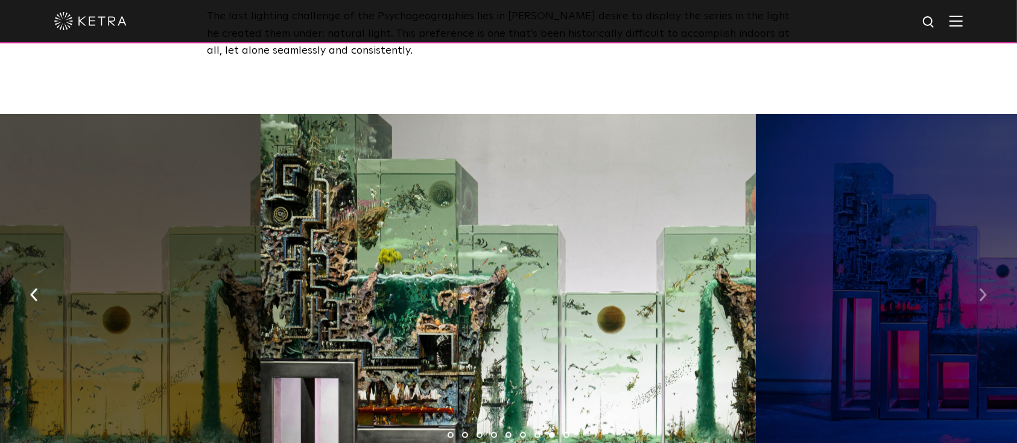
click at [979, 289] on img "button" at bounding box center [983, 295] width 8 height 13
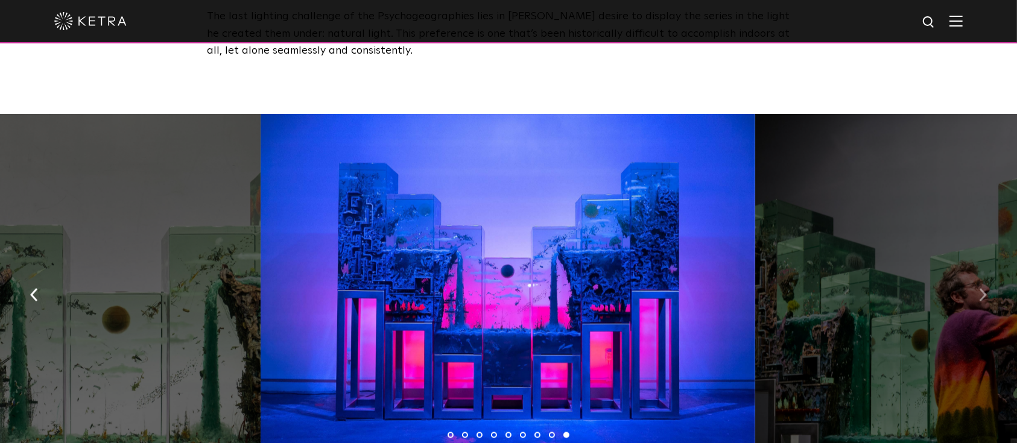
click at [979, 289] on img "button" at bounding box center [983, 295] width 8 height 13
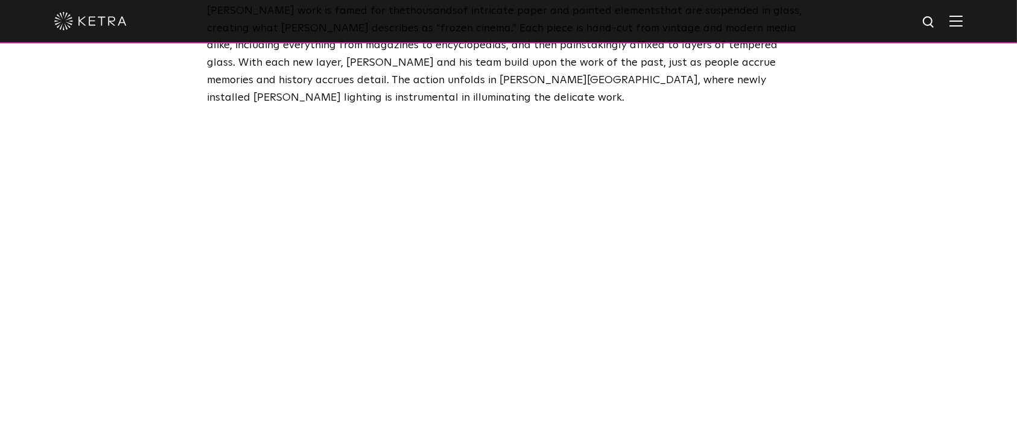
scroll to position [563, 0]
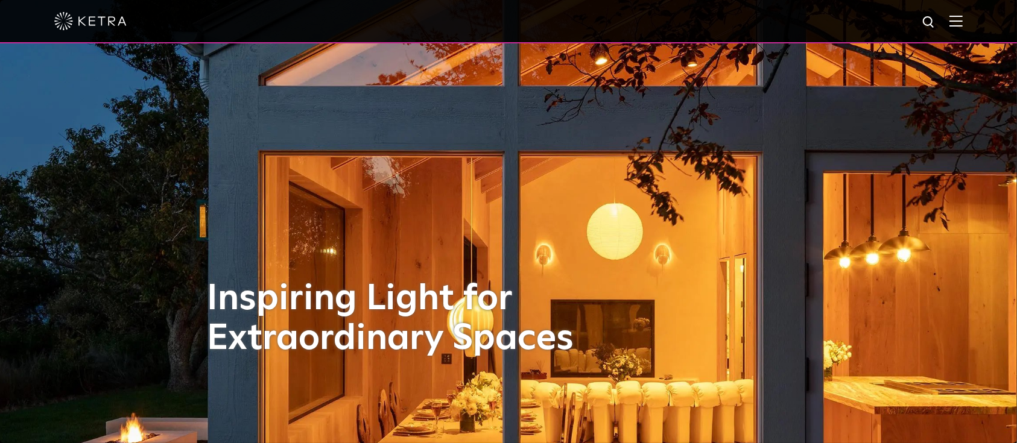
click at [962, 24] on img at bounding box center [955, 20] width 13 height 11
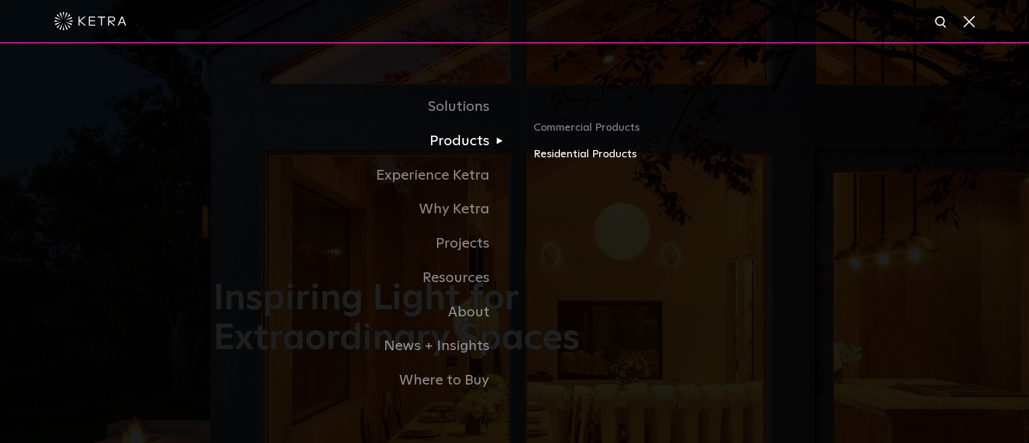
click at [557, 156] on link "Residential Products" at bounding box center [675, 154] width 282 height 17
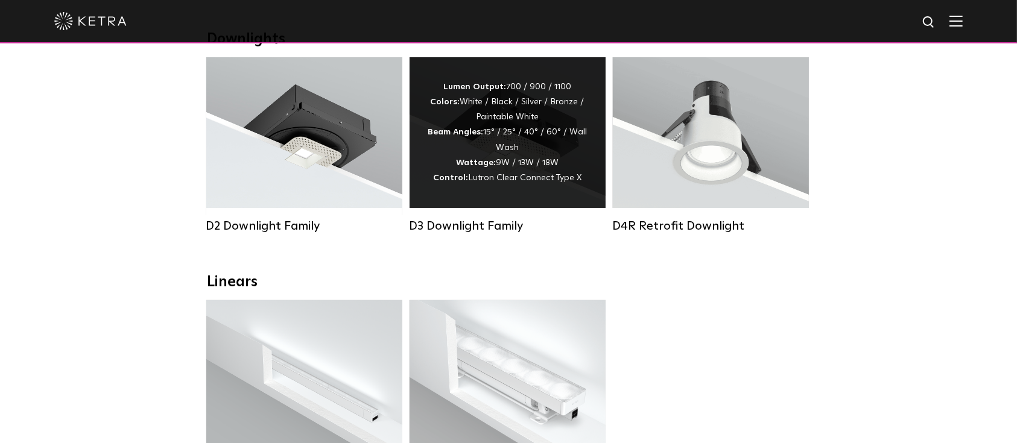
scroll to position [241, 0]
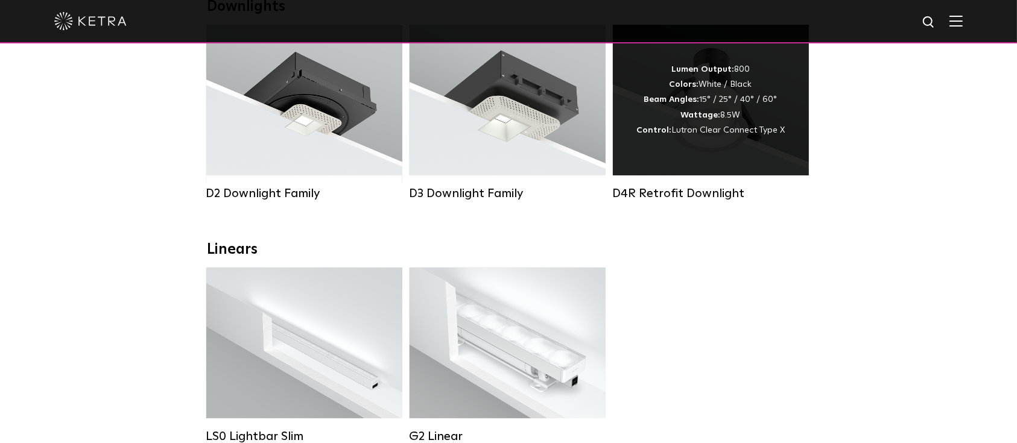
click at [706, 163] on div "Lumen Output: 800 Colors: White / Black Beam Angles: 15° / 25° / 40° / 60° Watt…" at bounding box center [711, 100] width 196 height 151
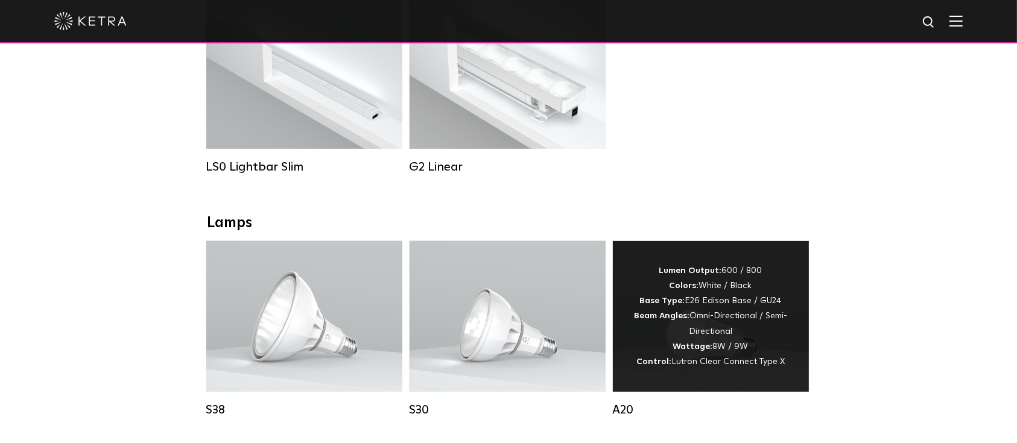
scroll to position [563, 0]
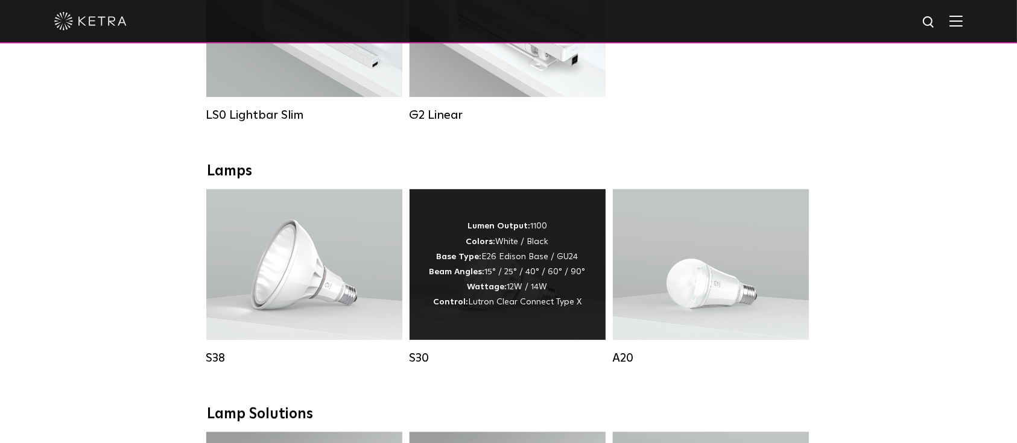
click at [476, 230] on strong "Lumen Output:" at bounding box center [498, 226] width 63 height 8
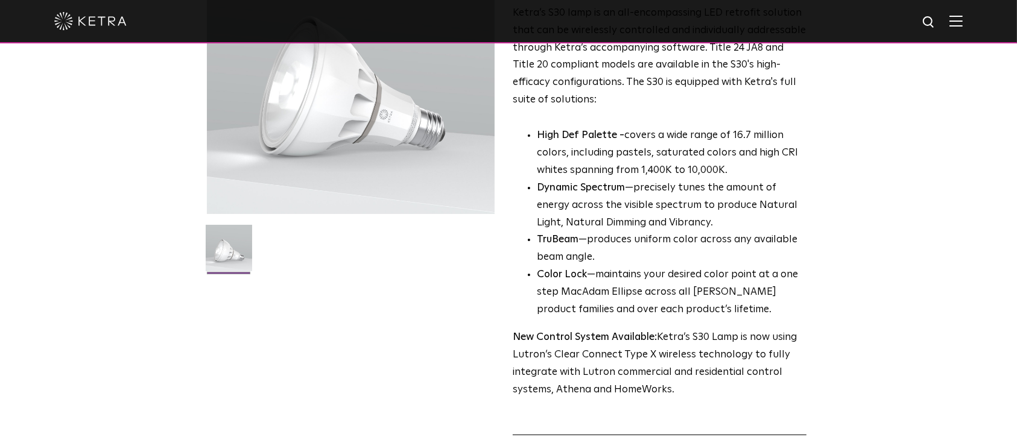
scroll to position [321, 0]
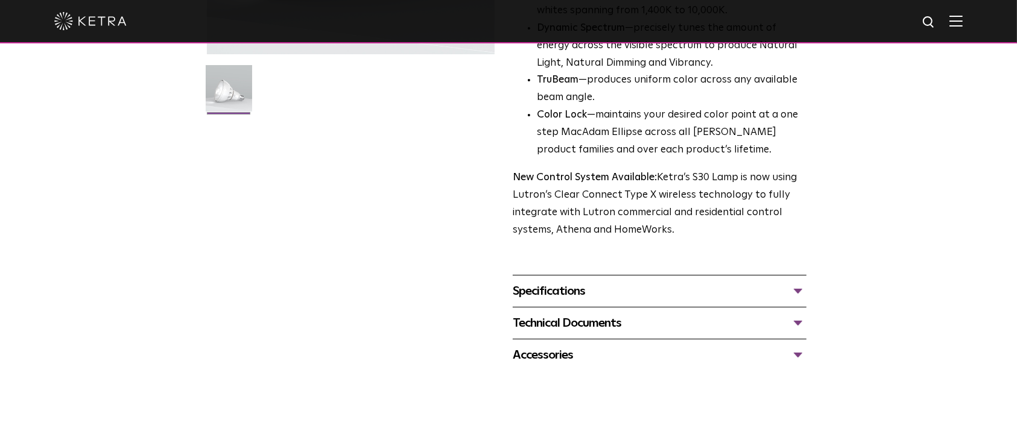
click at [799, 285] on div "Specifications" at bounding box center [659, 291] width 294 height 19
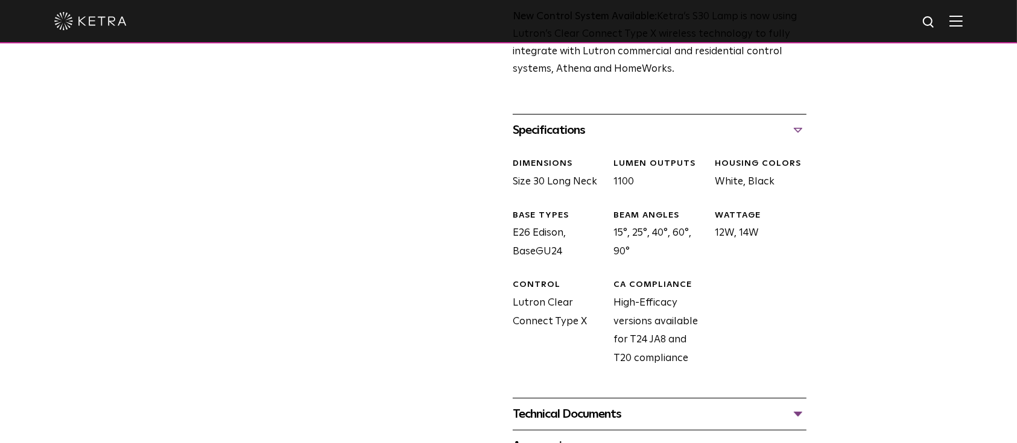
scroll to position [724, 0]
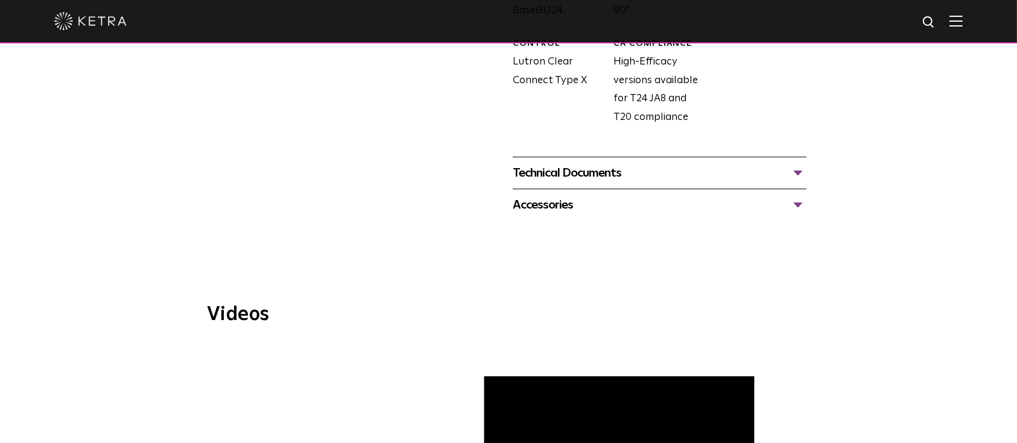
click at [798, 176] on div "Technical Documents" at bounding box center [659, 172] width 294 height 19
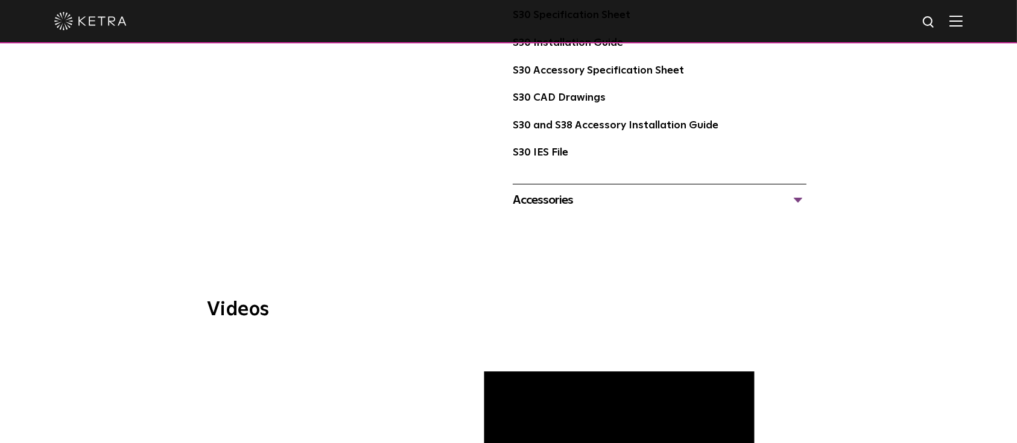
scroll to position [884, 0]
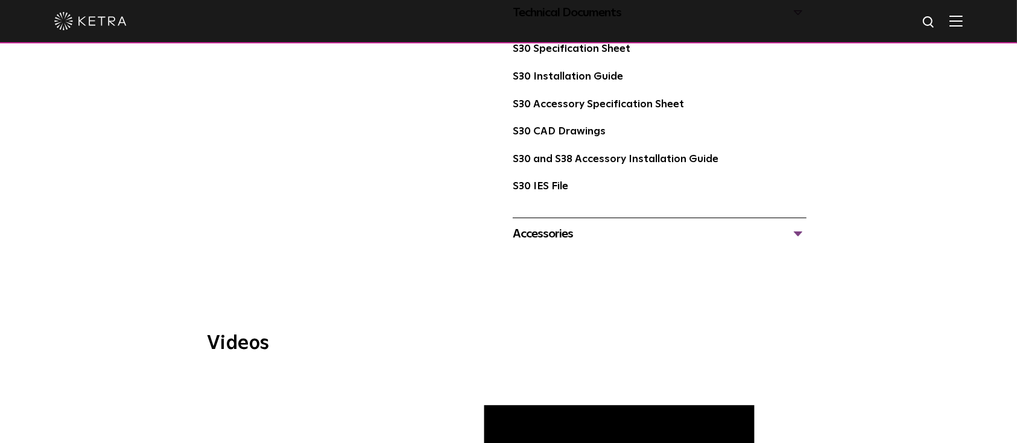
click at [803, 232] on div "Accessories" at bounding box center [659, 233] width 294 height 19
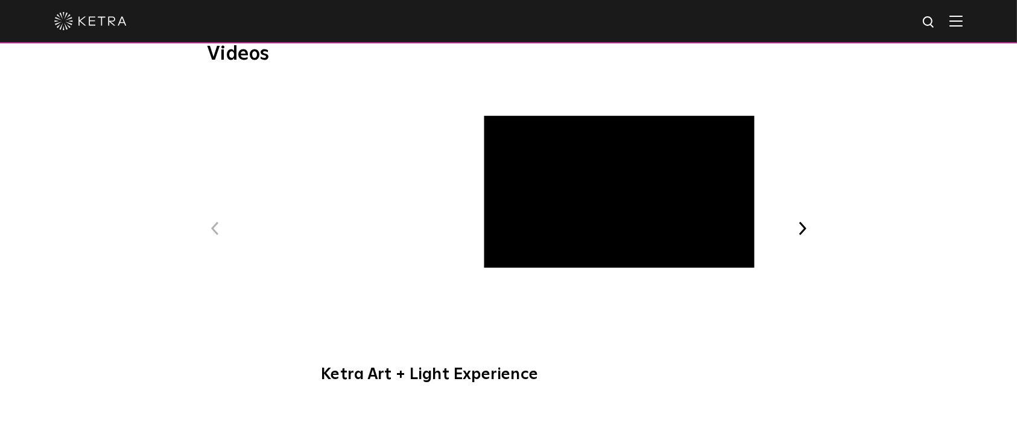
scroll to position [1447, 0]
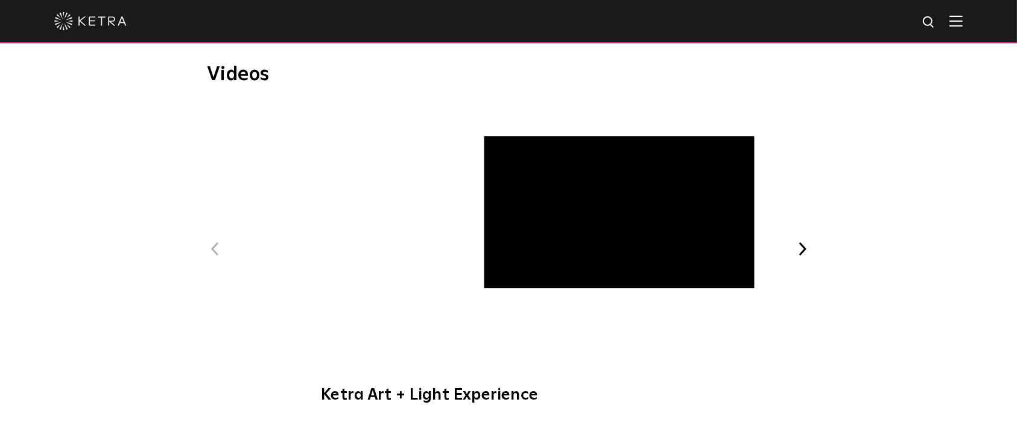
click at [810, 250] on div "Videos Previous Ketra Art + Light Experience Ketra Beauty + Light Experience WE…" at bounding box center [508, 239] width 627 height 349
click at [799, 247] on button "Next" at bounding box center [802, 249] width 16 height 16
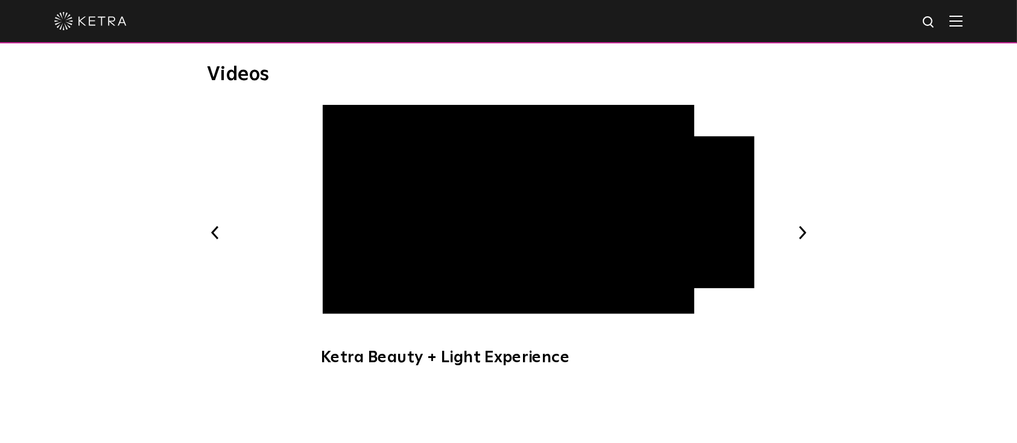
click at [799, 247] on div "Previous Ketra Art + Light Experience Ketra Beauty + Light Experience WELL Cert…" at bounding box center [508, 243] width 603 height 274
click at [799, 234] on button "Next" at bounding box center [802, 233] width 16 height 16
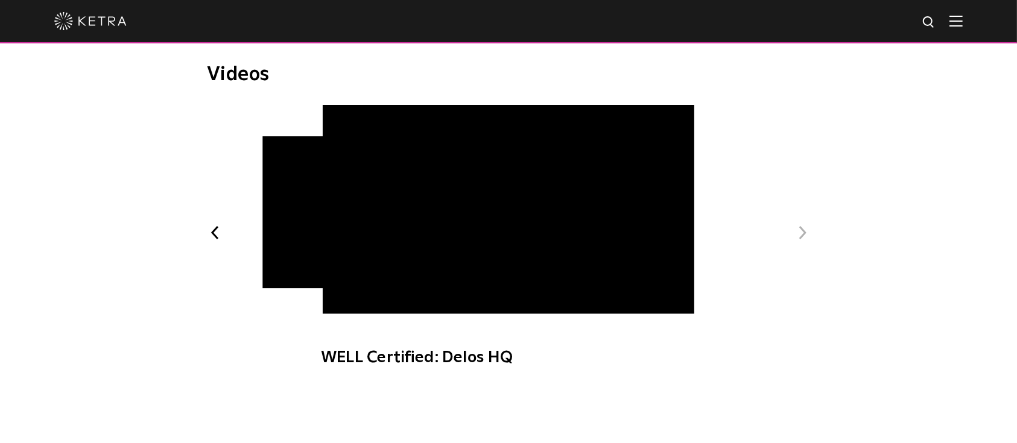
click at [799, 234] on button "Next" at bounding box center [802, 233] width 16 height 16
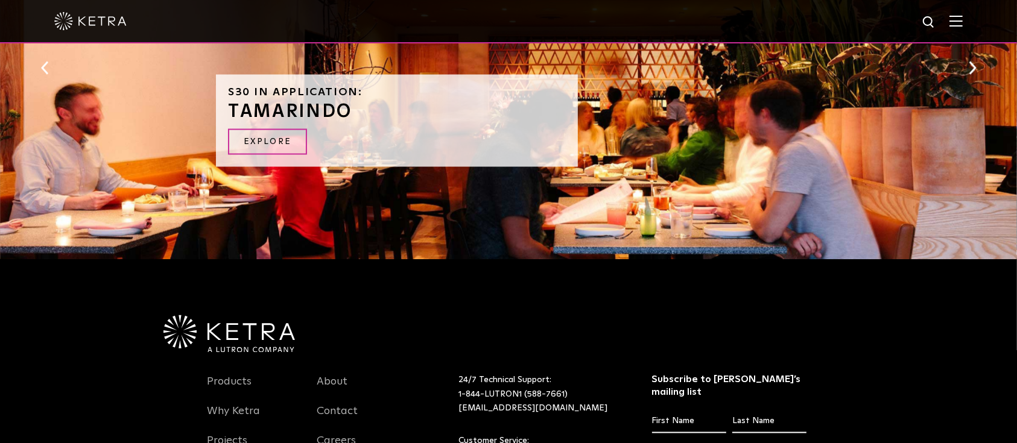
scroll to position [1849, 0]
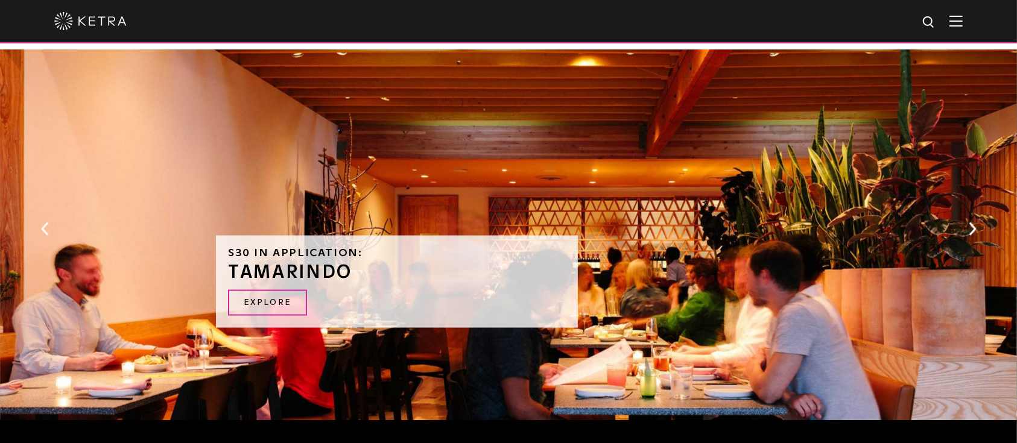
click at [973, 228] on button "Next" at bounding box center [972, 229] width 12 height 16
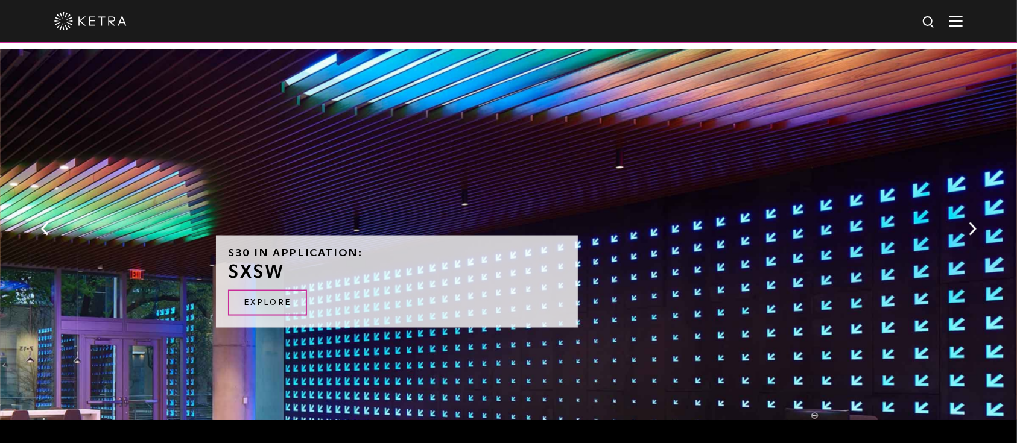
click at [973, 228] on button "Next" at bounding box center [972, 229] width 12 height 16
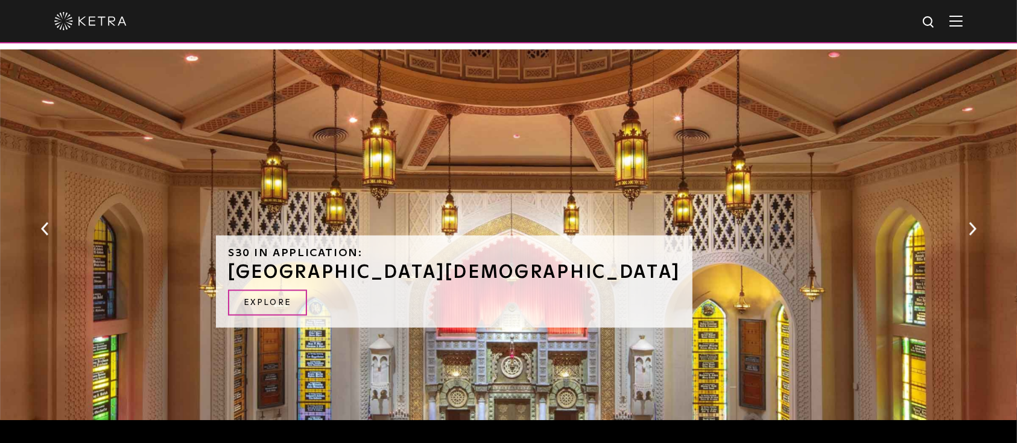
click at [973, 228] on button "Next" at bounding box center [972, 229] width 12 height 16
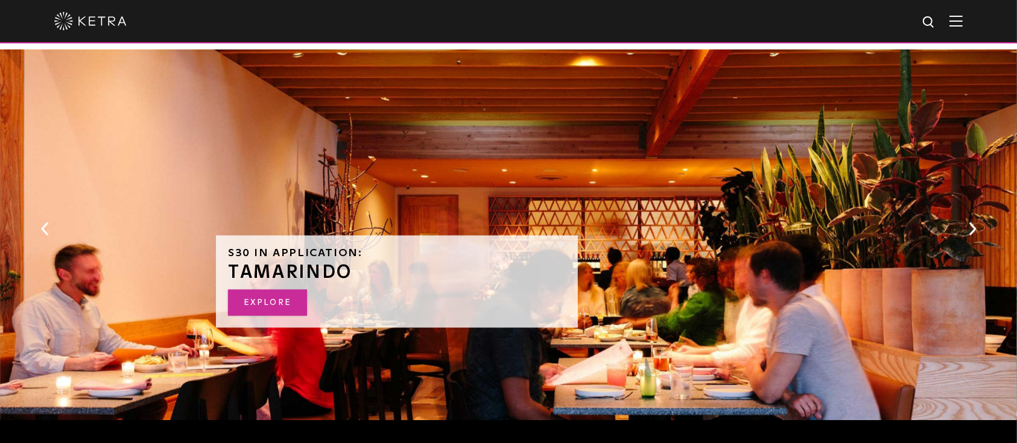
click at [280, 294] on link "EXPLORE" at bounding box center [267, 303] width 79 height 26
click at [973, 225] on button "Next" at bounding box center [972, 229] width 12 height 16
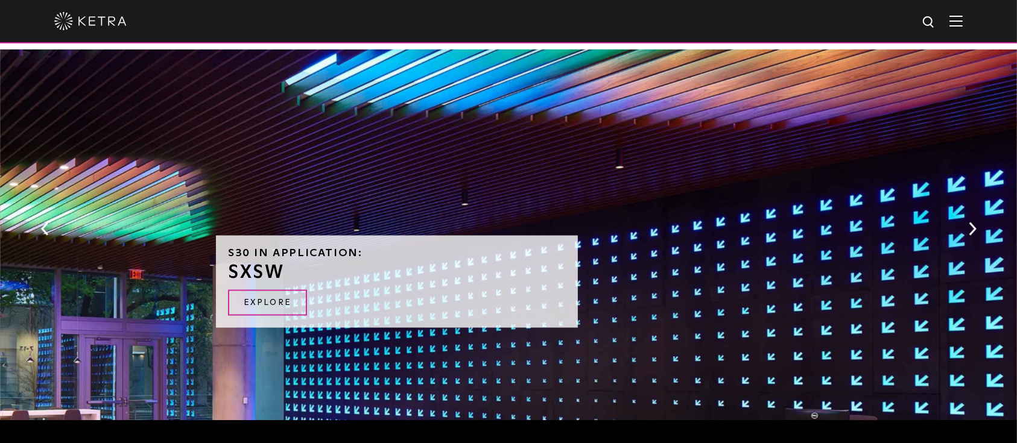
click at [973, 225] on button "Next" at bounding box center [972, 229] width 12 height 16
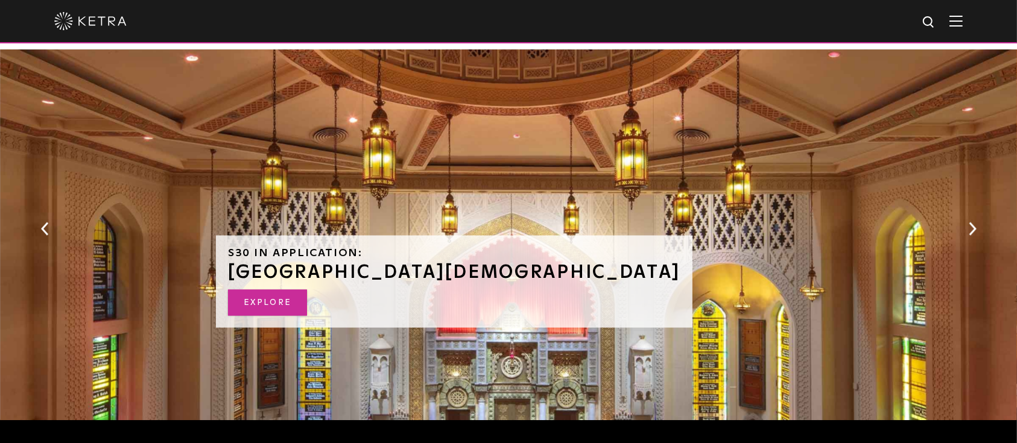
click at [276, 300] on link "Explore" at bounding box center [267, 303] width 79 height 26
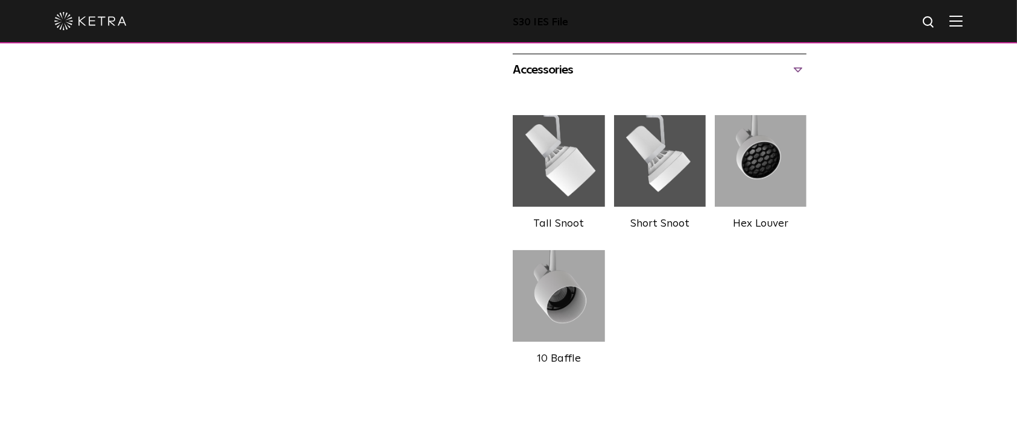
scroll to position [1088, 0]
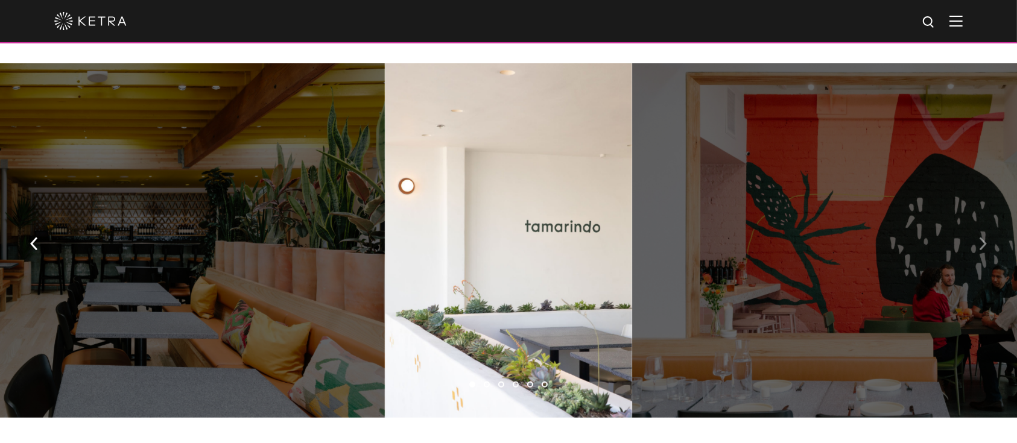
scroll to position [804, 0]
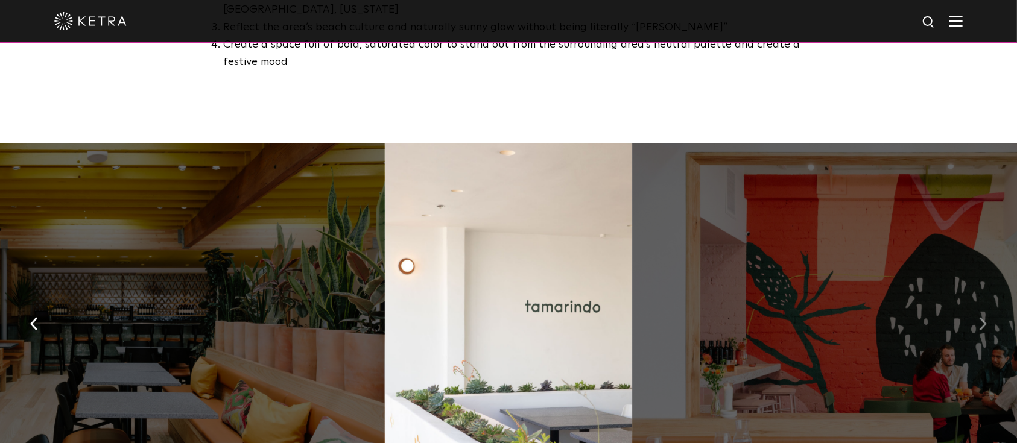
click at [988, 303] on button "button" at bounding box center [983, 324] width 26 height 42
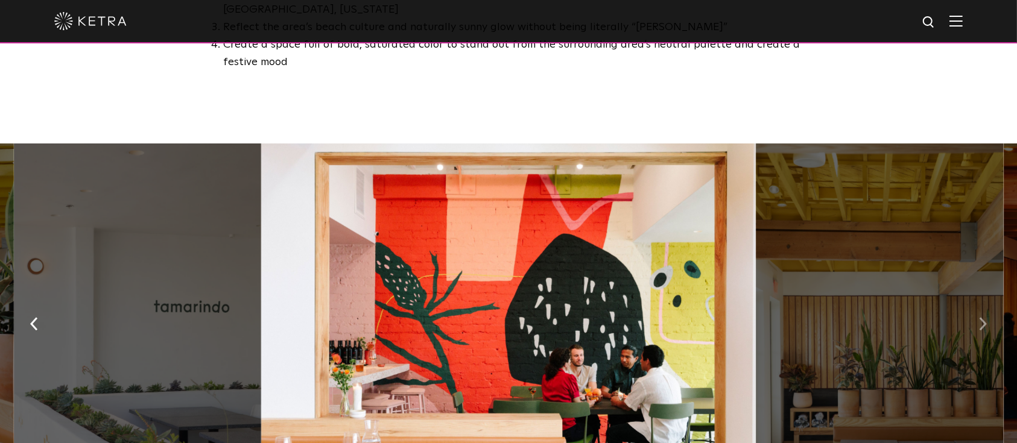
click at [988, 303] on button "button" at bounding box center [983, 324] width 26 height 42
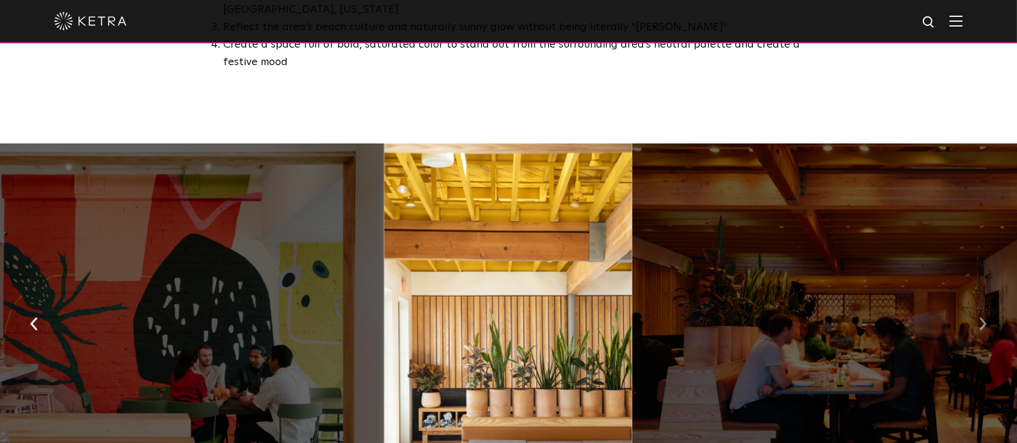
click at [989, 303] on button "button" at bounding box center [983, 324] width 26 height 42
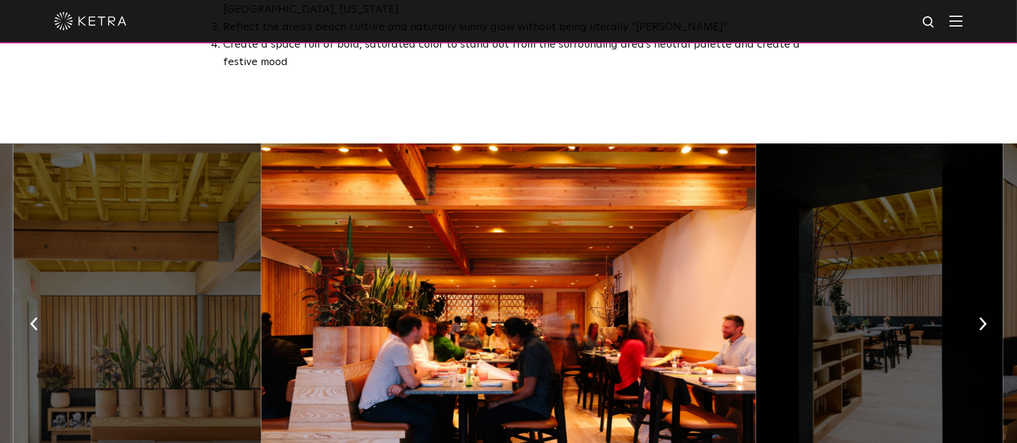
click at [676, 232] on div at bounding box center [508, 320] width 494 height 355
click at [986, 318] on img "button" at bounding box center [983, 324] width 8 height 13
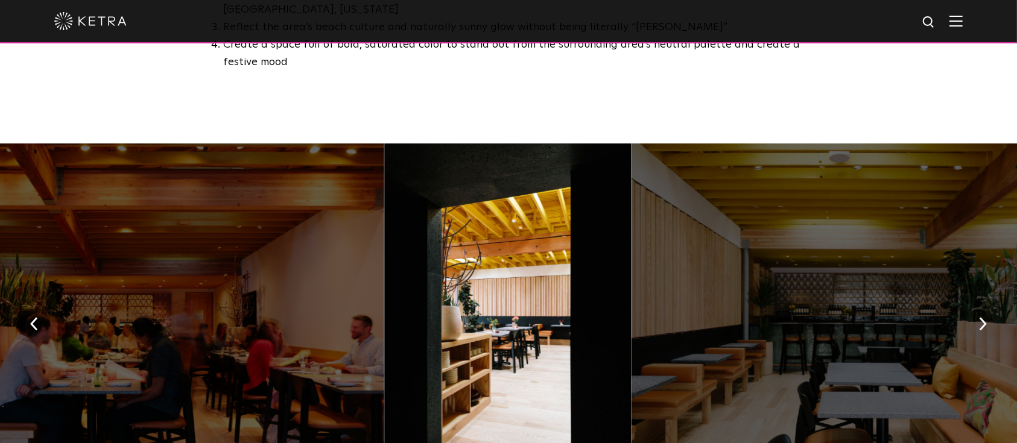
click at [537, 271] on div at bounding box center [507, 320] width 247 height 355
click at [990, 303] on button "button" at bounding box center [983, 324] width 26 height 42
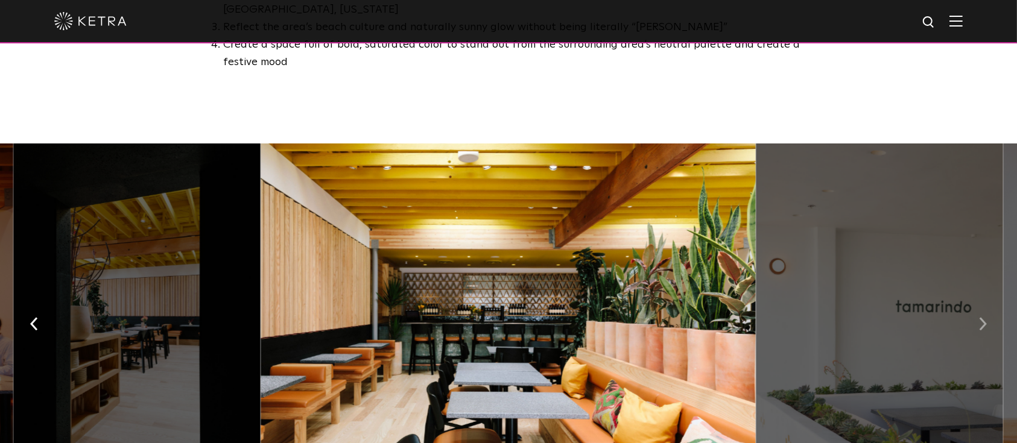
click at [990, 303] on button "button" at bounding box center [983, 324] width 26 height 42
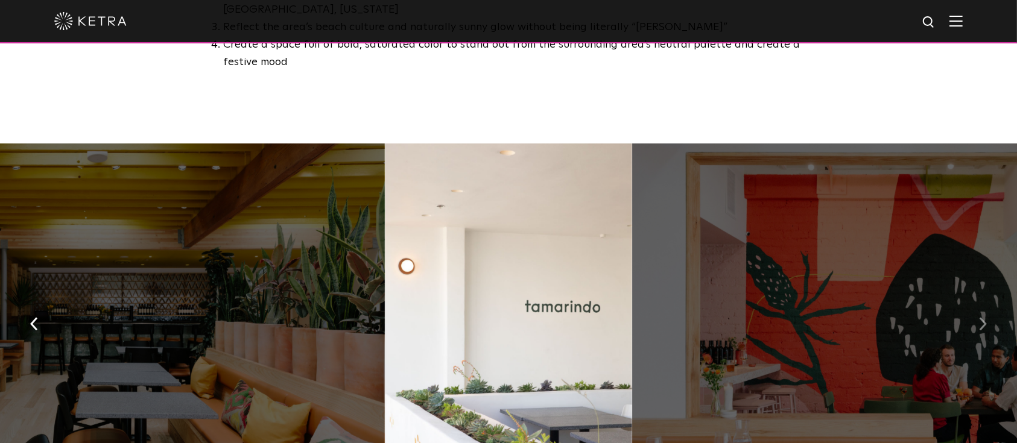
click at [990, 303] on button "button" at bounding box center [983, 324] width 26 height 42
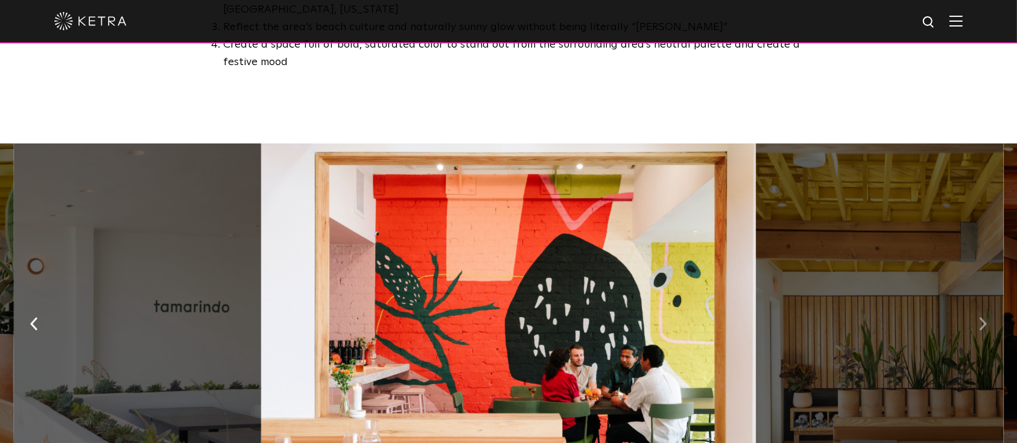
click at [990, 303] on button "button" at bounding box center [983, 324] width 26 height 42
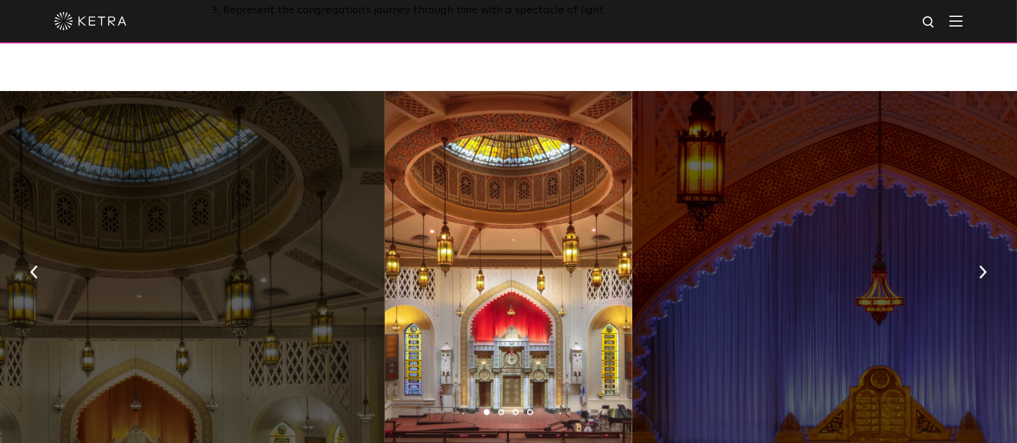
scroll to position [804, 0]
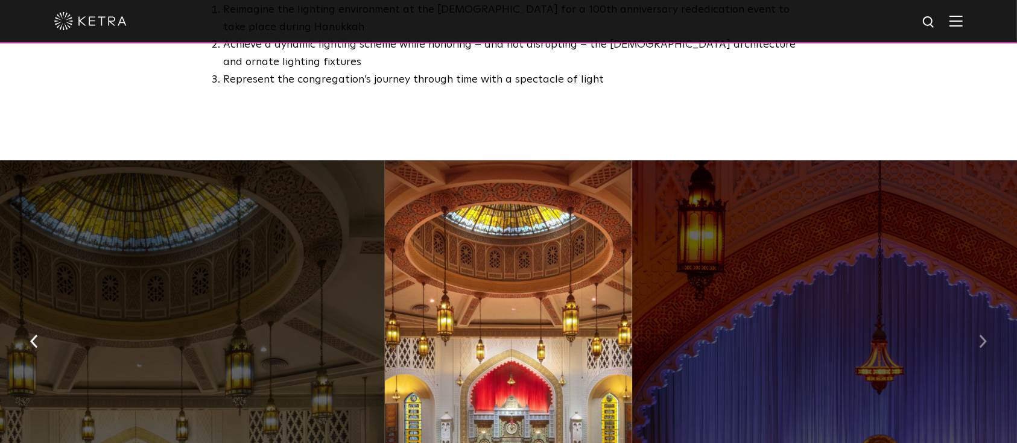
click at [992, 321] on button "button" at bounding box center [983, 341] width 26 height 42
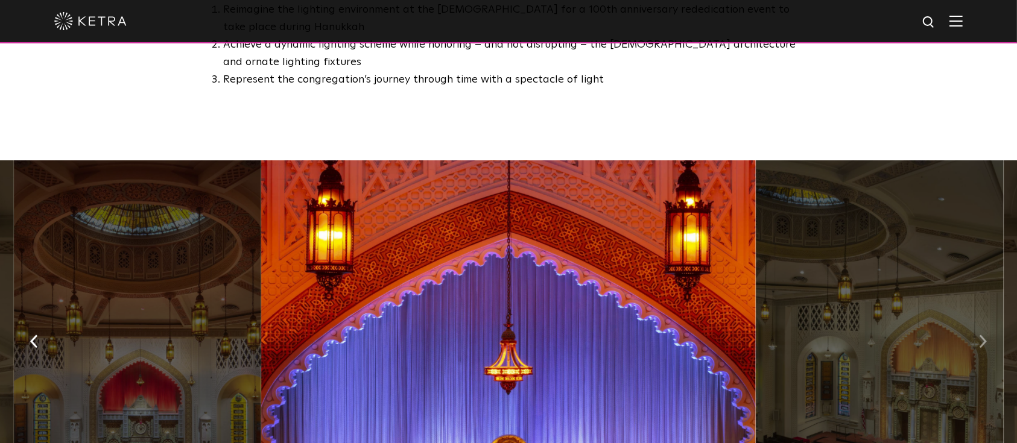
click at [992, 321] on button "button" at bounding box center [983, 341] width 26 height 42
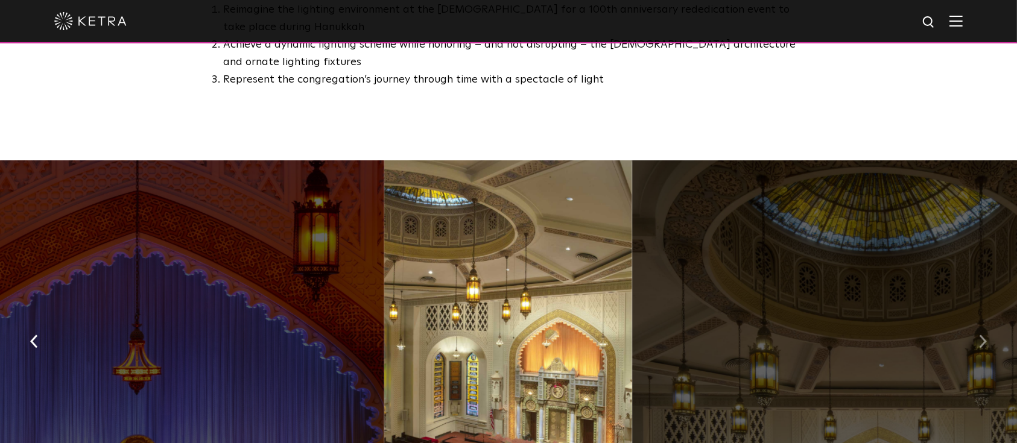
click at [992, 321] on button "button" at bounding box center [983, 341] width 26 height 42
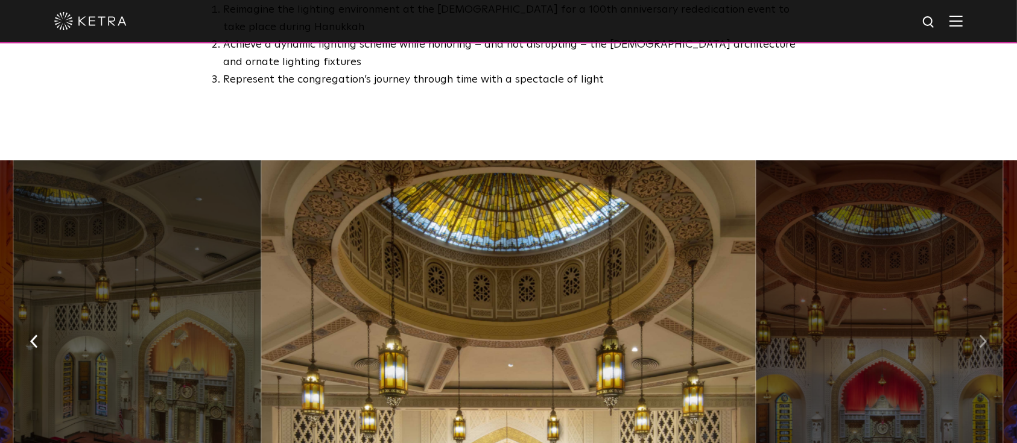
click at [992, 321] on button "button" at bounding box center [983, 341] width 26 height 42
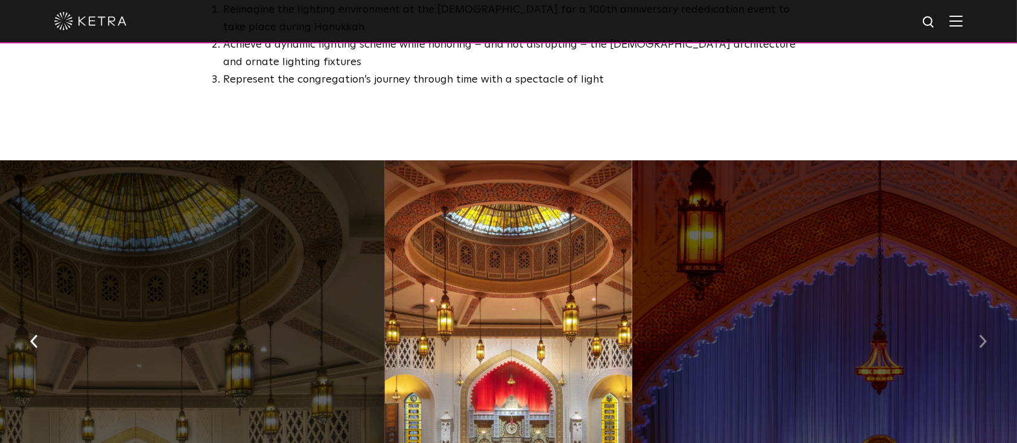
scroll to position [884, 0]
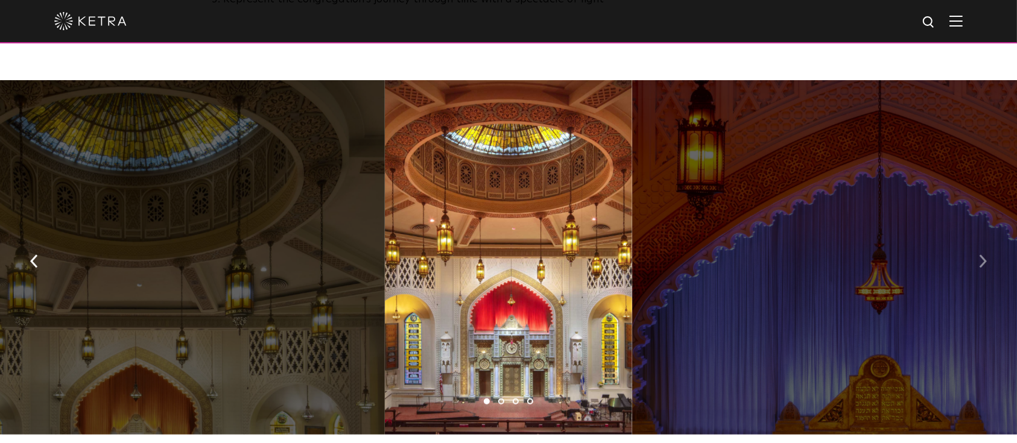
click at [982, 255] on img "button" at bounding box center [983, 261] width 8 height 13
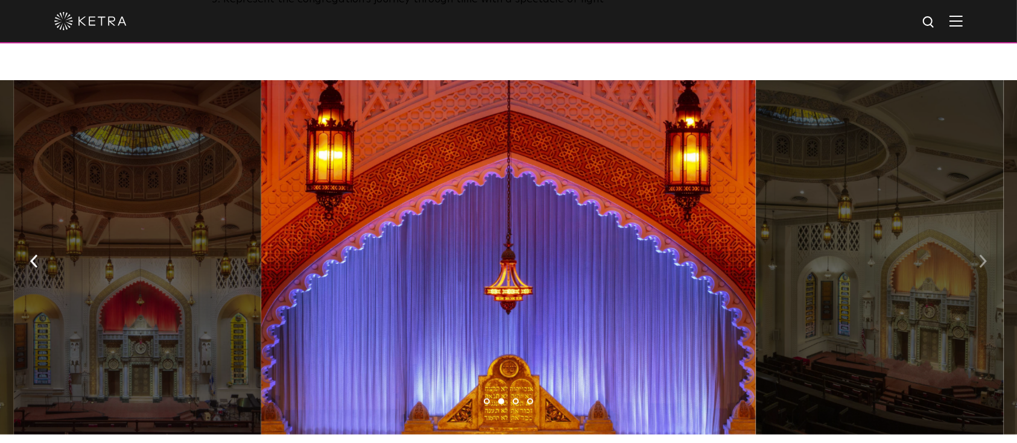
click at [982, 255] on img "button" at bounding box center [983, 261] width 8 height 13
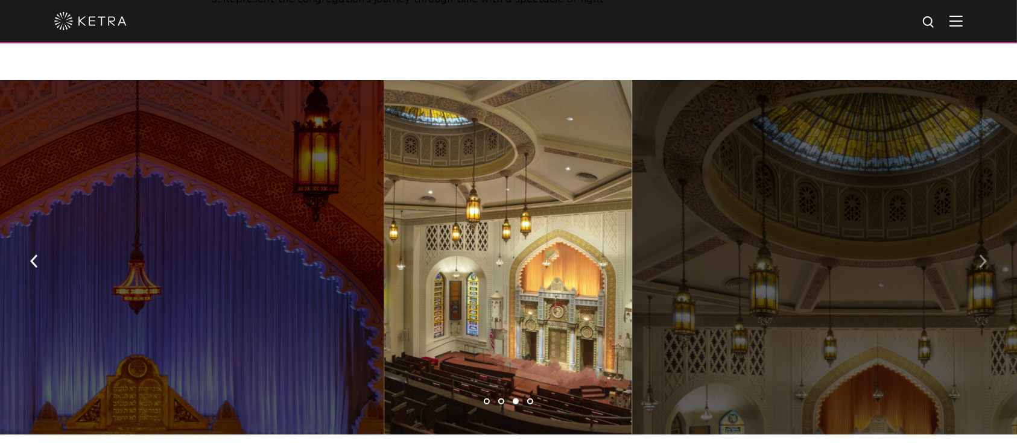
click at [982, 255] on img "button" at bounding box center [983, 261] width 8 height 13
